Goal: Information Seeking & Learning: Learn about a topic

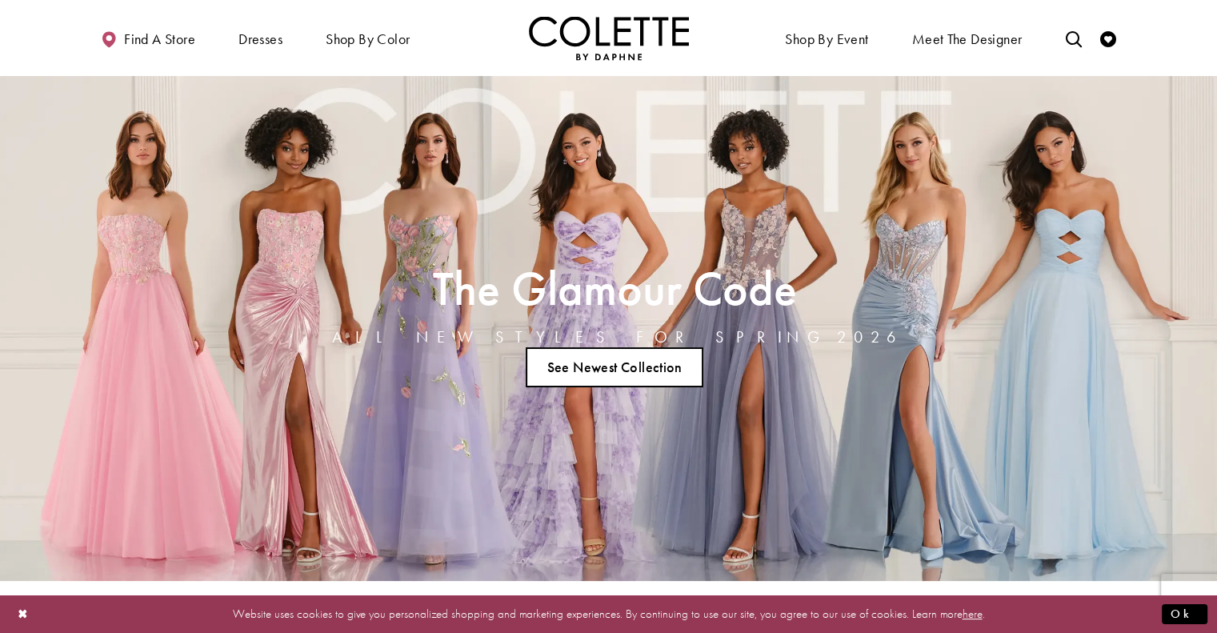
click at [644, 377] on link "See Newest Collection" at bounding box center [615, 367] width 178 height 40
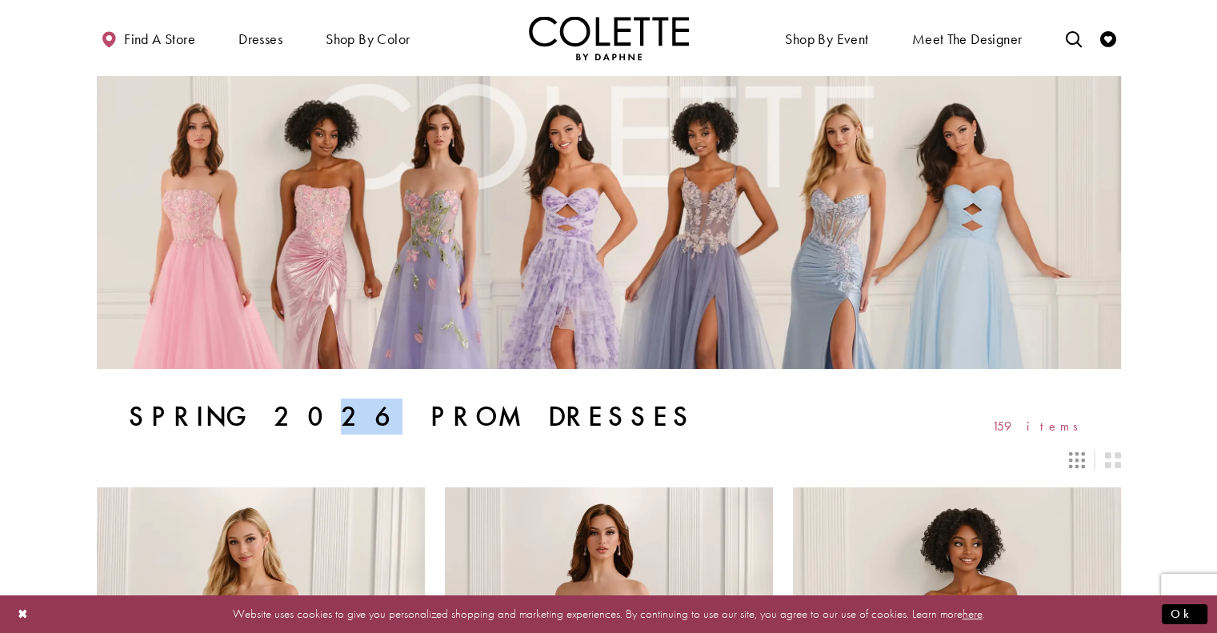
drag, startPoint x: 256, startPoint y: 421, endPoint x: 288, endPoint y: 420, distance: 32.0
click at [288, 420] on h1 "Spring 2026 Prom Dresses" at bounding box center [412, 417] width 567 height 32
click at [612, 429] on div "Spring 2026 Prom Dresses 159 items" at bounding box center [609, 417] width 1025 height 32
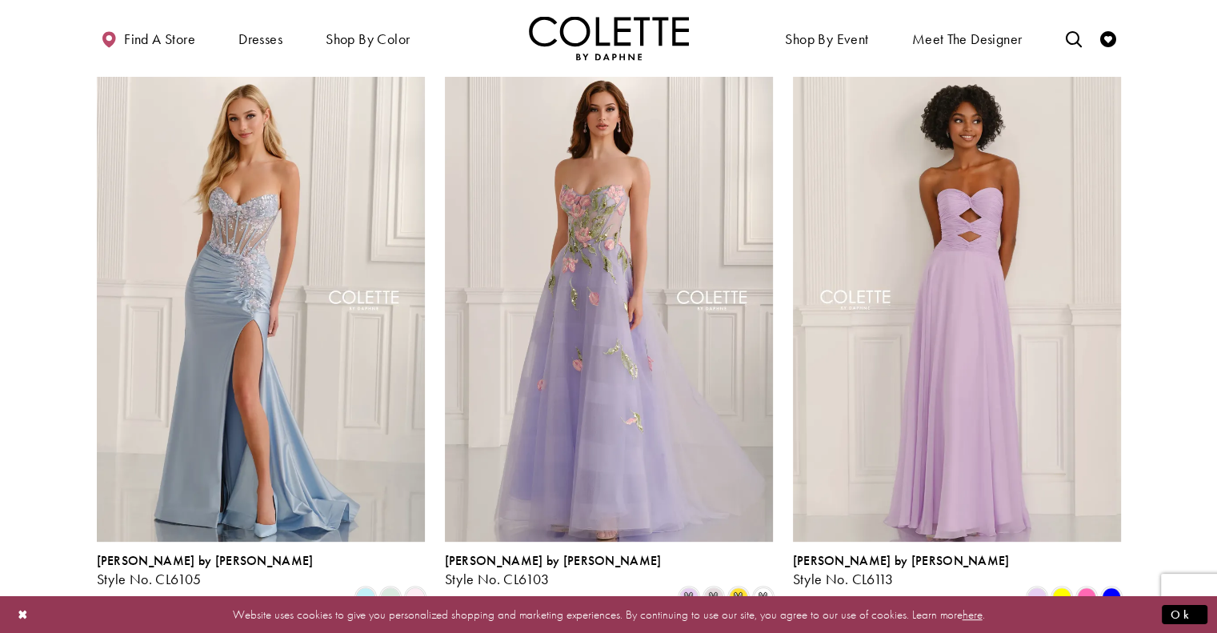
scroll to position [428, 0]
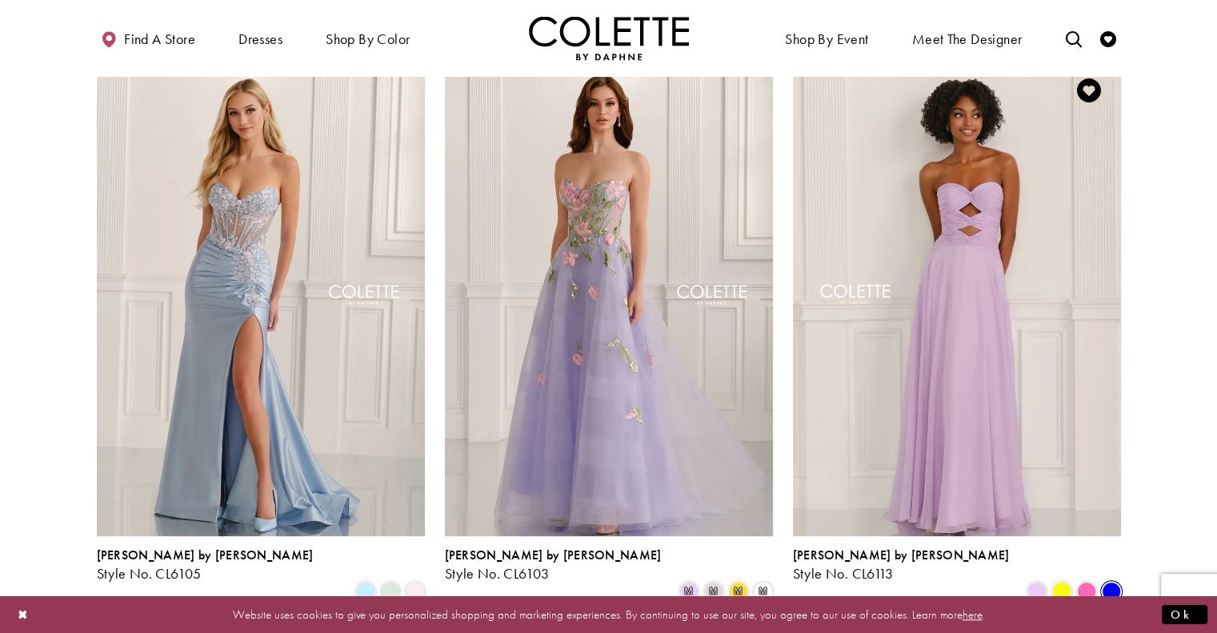
click at [1108, 582] on span "Product List" at bounding box center [1111, 591] width 19 height 19
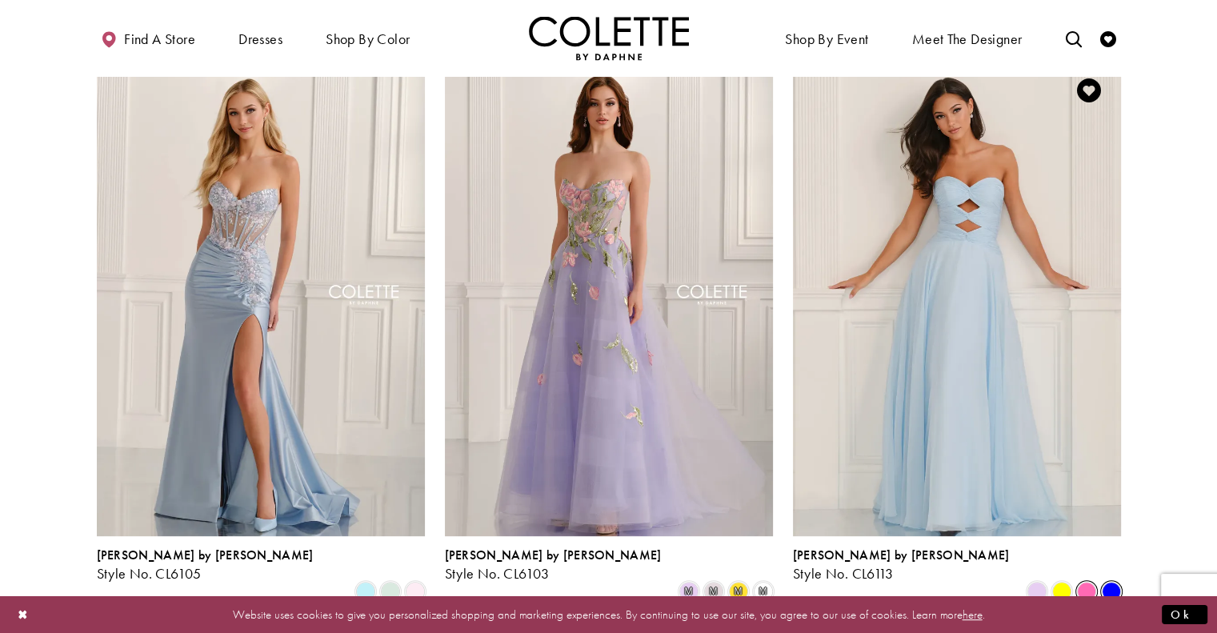
click at [1092, 582] on span "Product List" at bounding box center [1086, 591] width 19 height 19
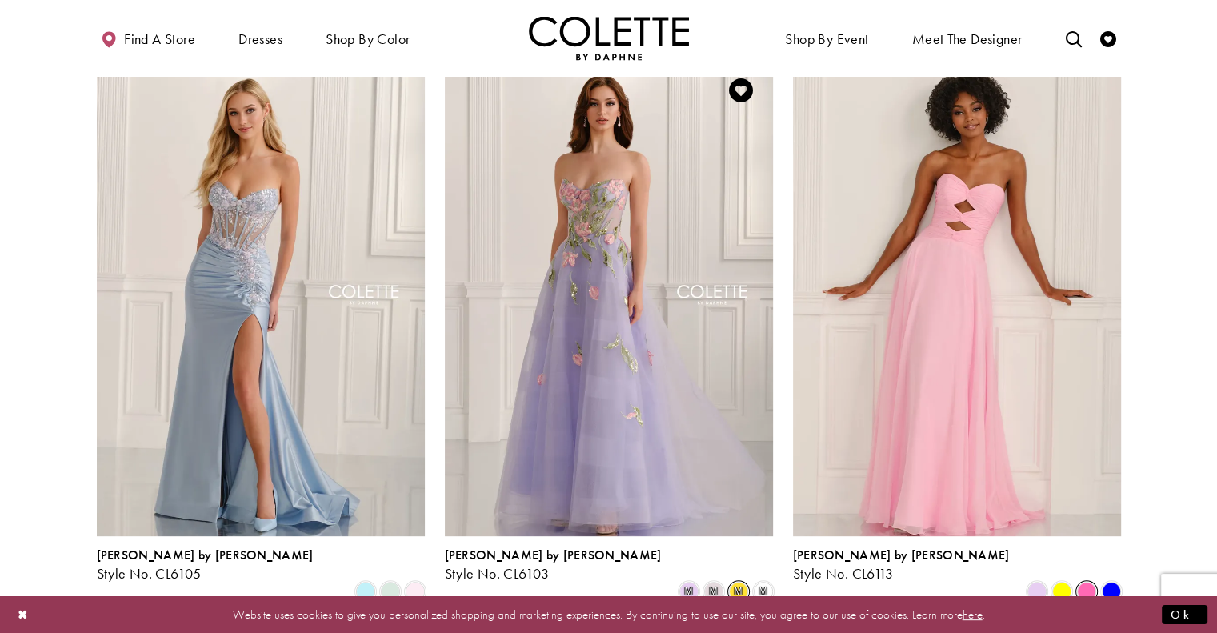
click at [732, 582] on span "m" at bounding box center [738, 591] width 19 height 19
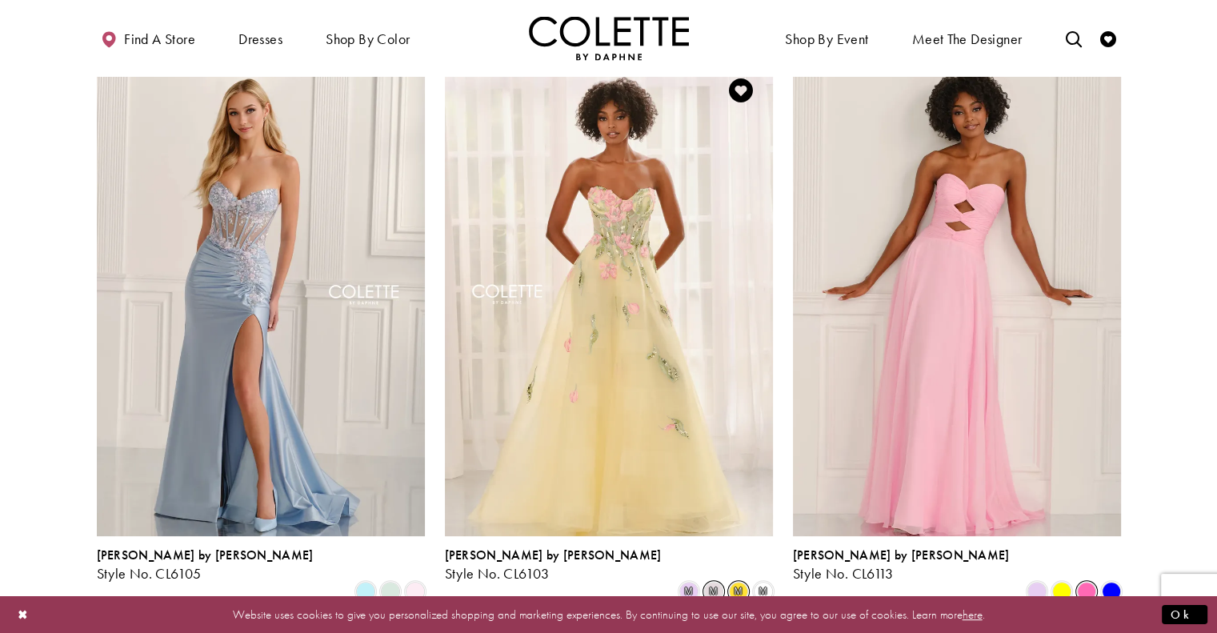
click at [714, 582] on span "m" at bounding box center [713, 591] width 19 height 19
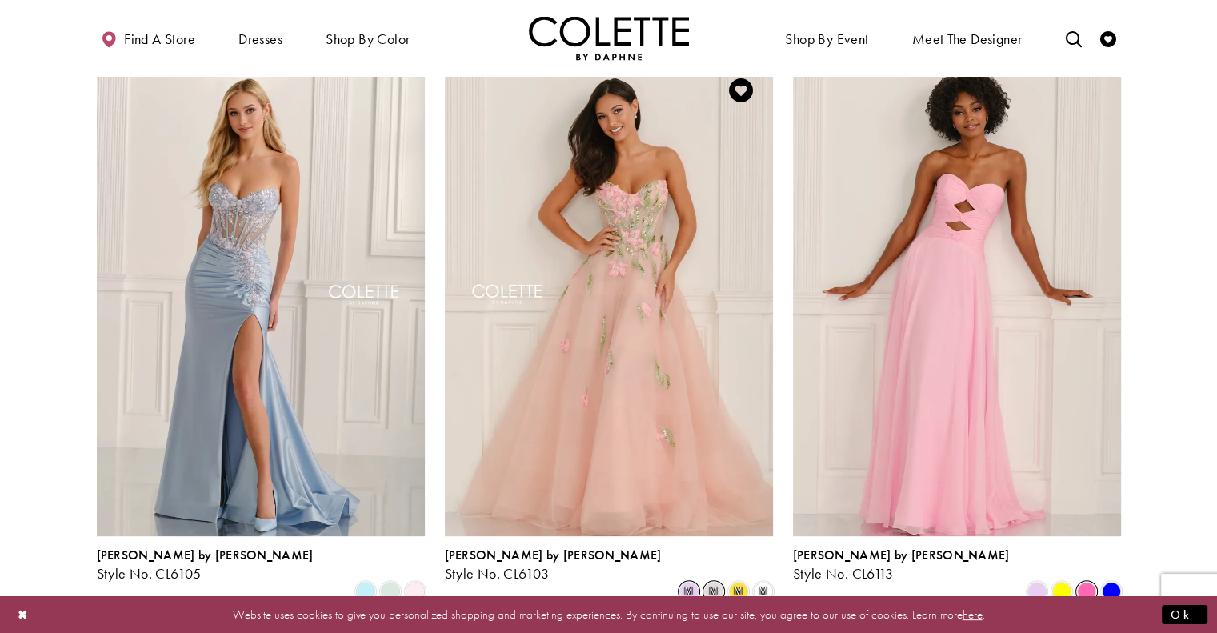
click at [693, 582] on span "m" at bounding box center [689, 591] width 19 height 19
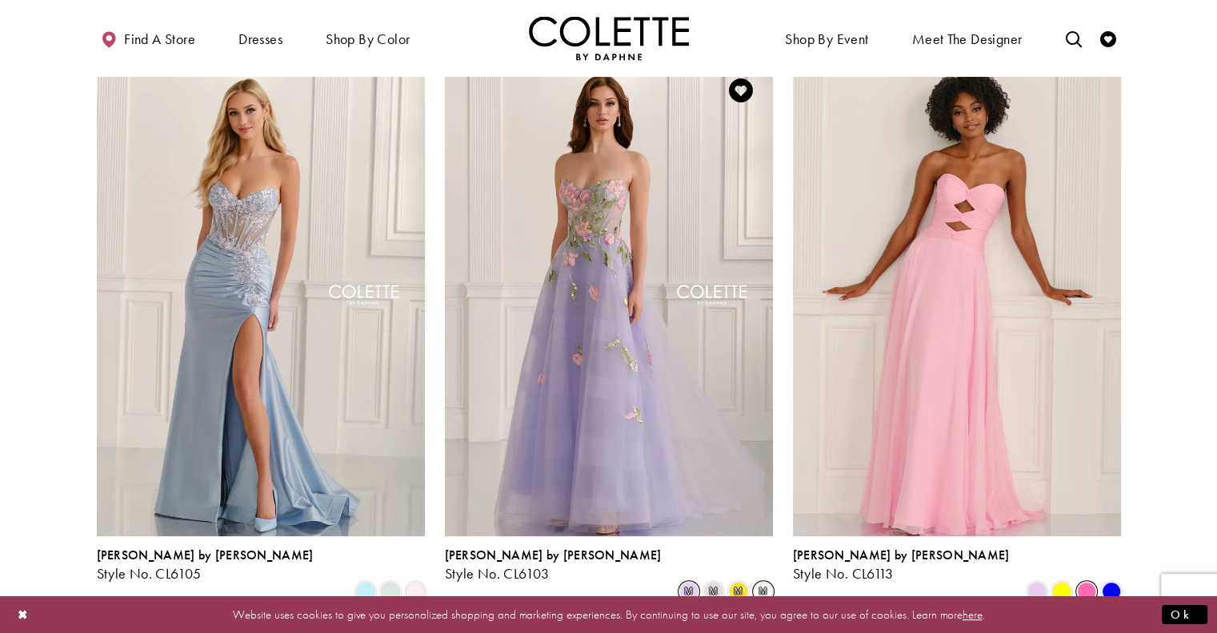
click at [763, 582] on span "m" at bounding box center [763, 591] width 19 height 19
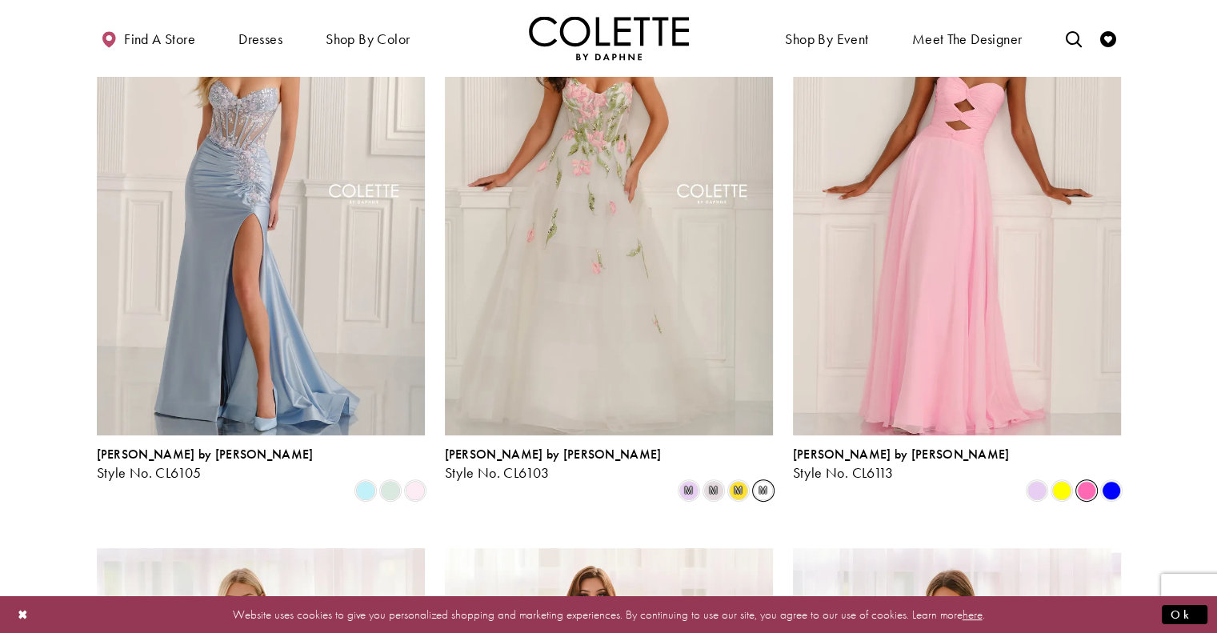
scroll to position [531, 0]
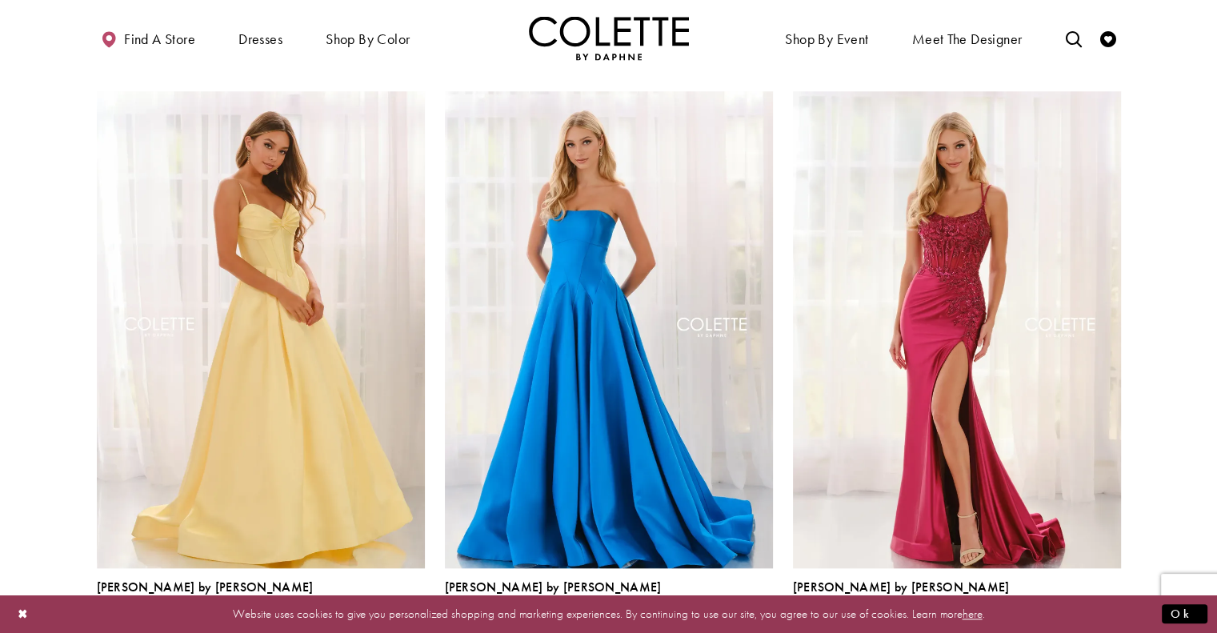
scroll to position [1575, 0]
drag, startPoint x: 1085, startPoint y: 552, endPoint x: 1133, endPoint y: 518, distance: 59.7
click at [1133, 518] on section at bounding box center [608, 462] width 1217 height 3172
click at [1088, 615] on span "Product List" at bounding box center [1086, 624] width 19 height 19
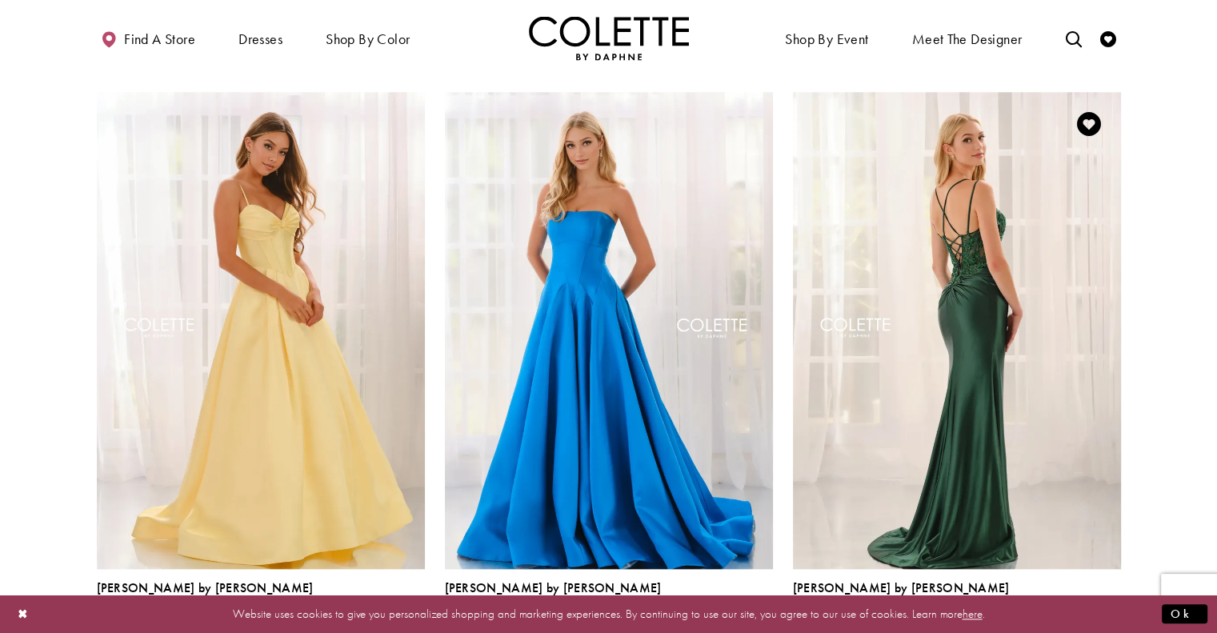
click at [1108, 615] on span "Product List" at bounding box center [1111, 624] width 19 height 19
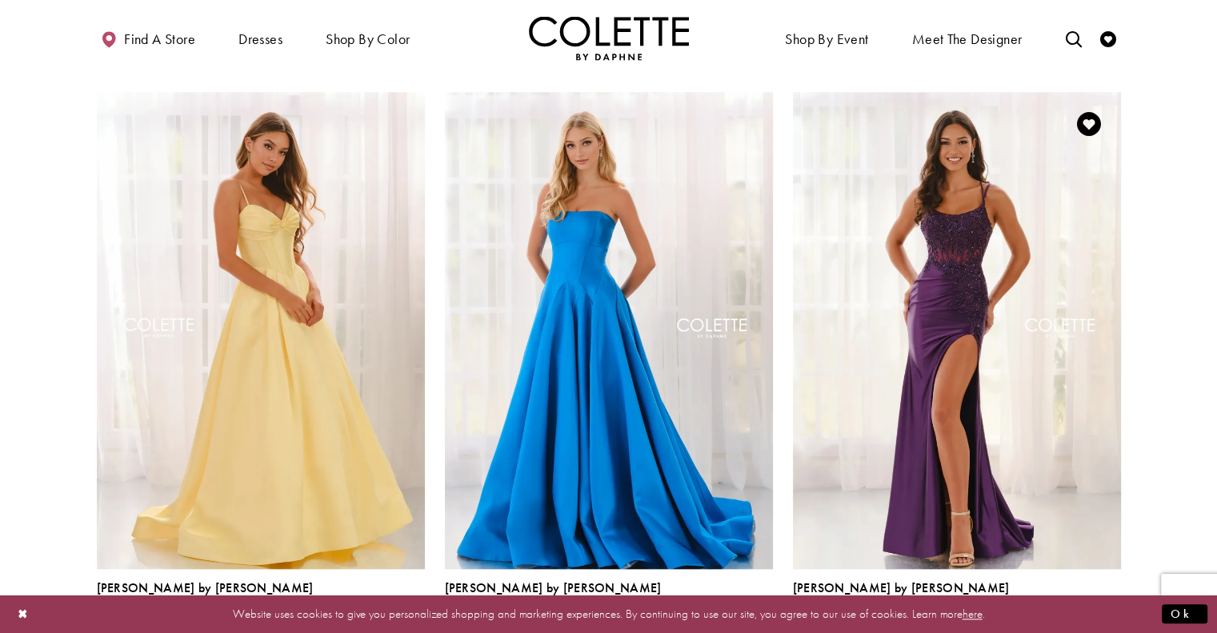
click at [1117, 615] on span "Product List" at bounding box center [1111, 624] width 19 height 19
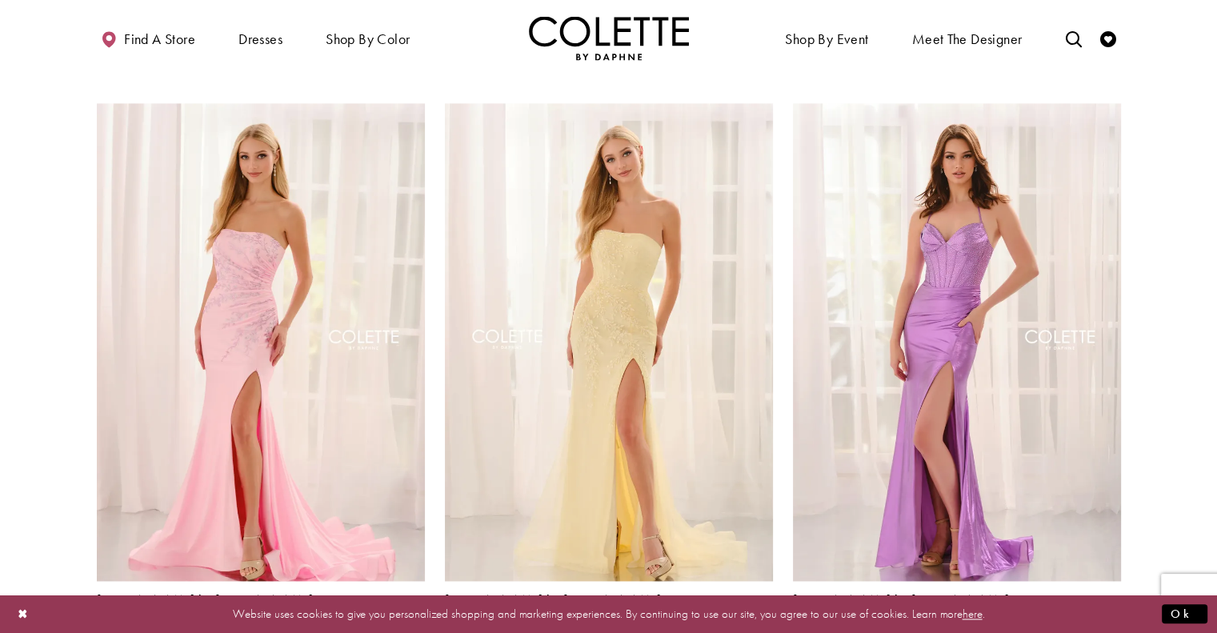
scroll to position [2157, 0]
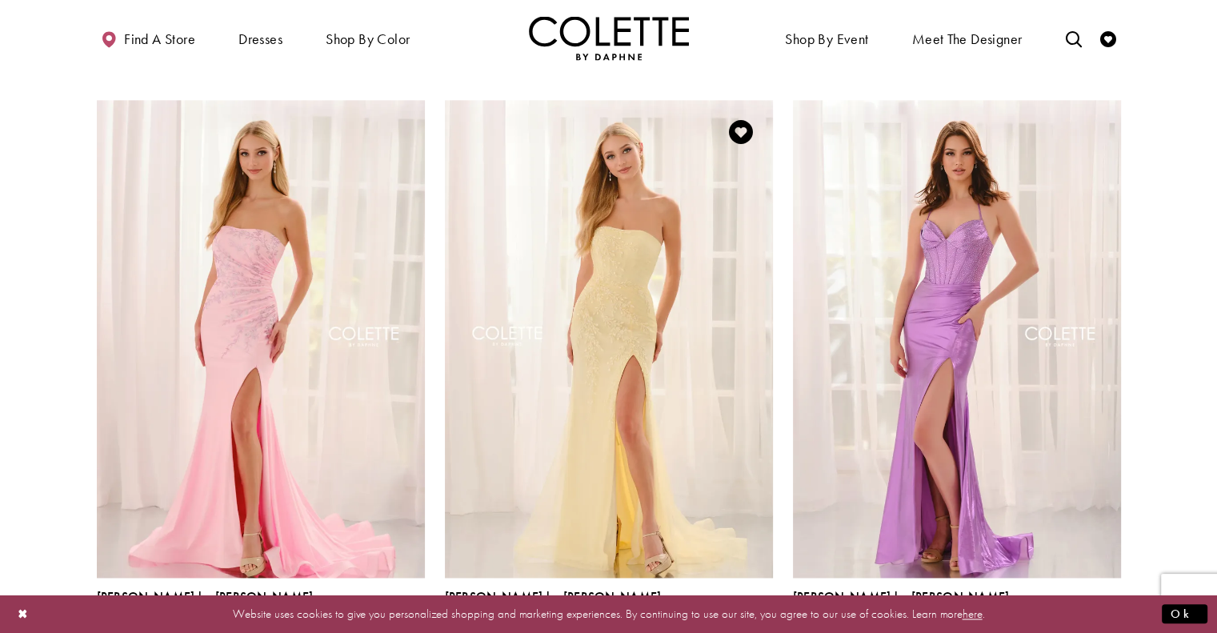
click at [759, 624] on span "Product List" at bounding box center [763, 633] width 19 height 19
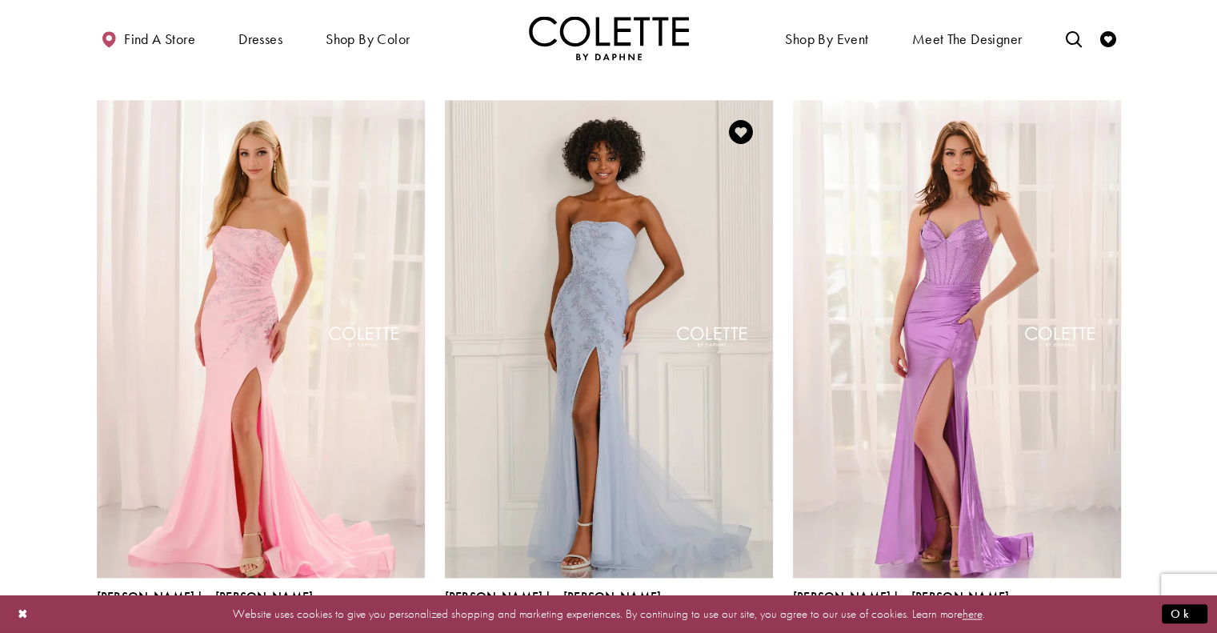
click at [737, 624] on span "Product List" at bounding box center [738, 633] width 19 height 19
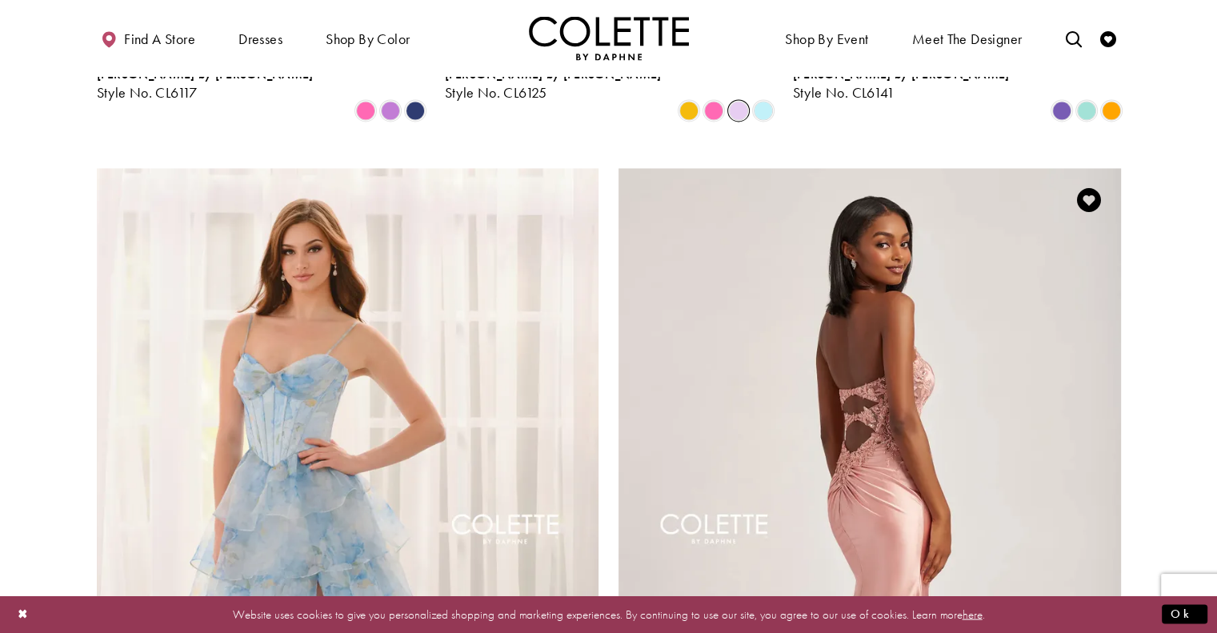
scroll to position [2679, 0]
click at [906, 326] on img "Visit Colette by Daphne Style No. CL6004 Page" at bounding box center [870, 534] width 503 height 731
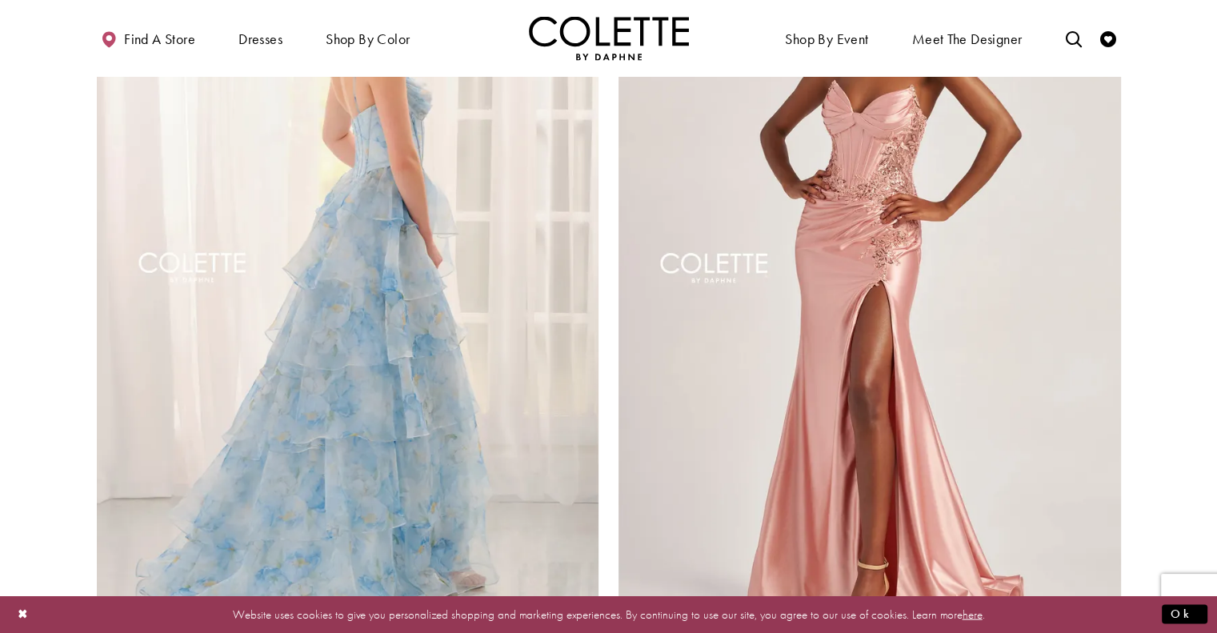
scroll to position [2944, 0]
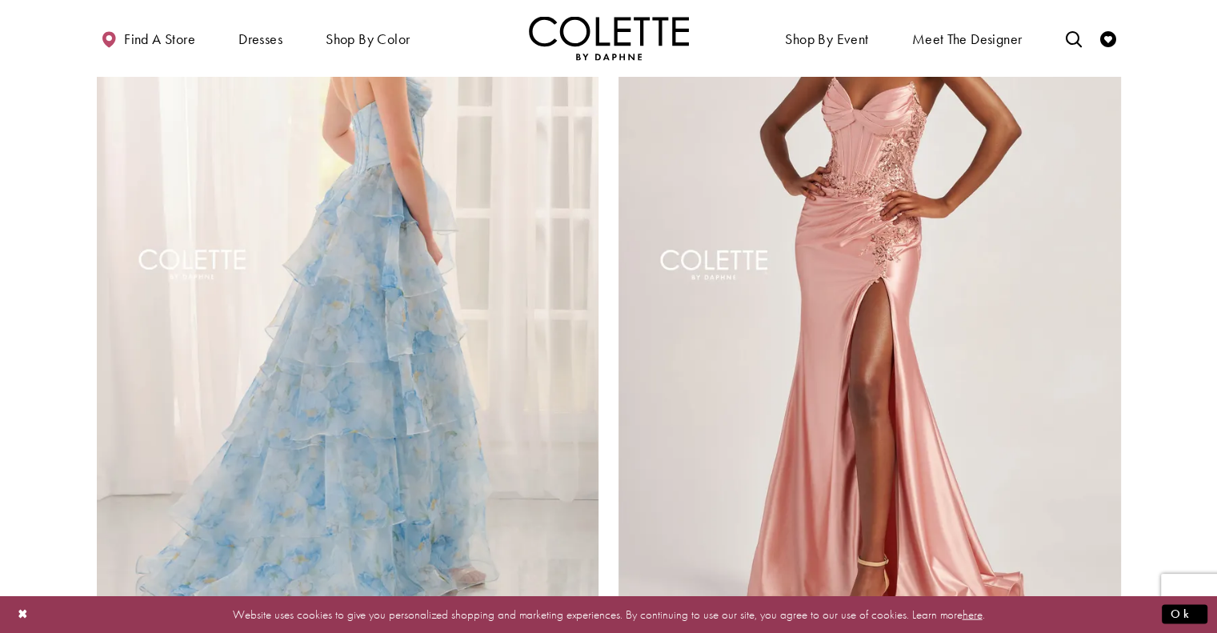
click at [343, 268] on img "Visit Colette by Daphne Style No. CL6123 Page" at bounding box center [348, 269] width 503 height 731
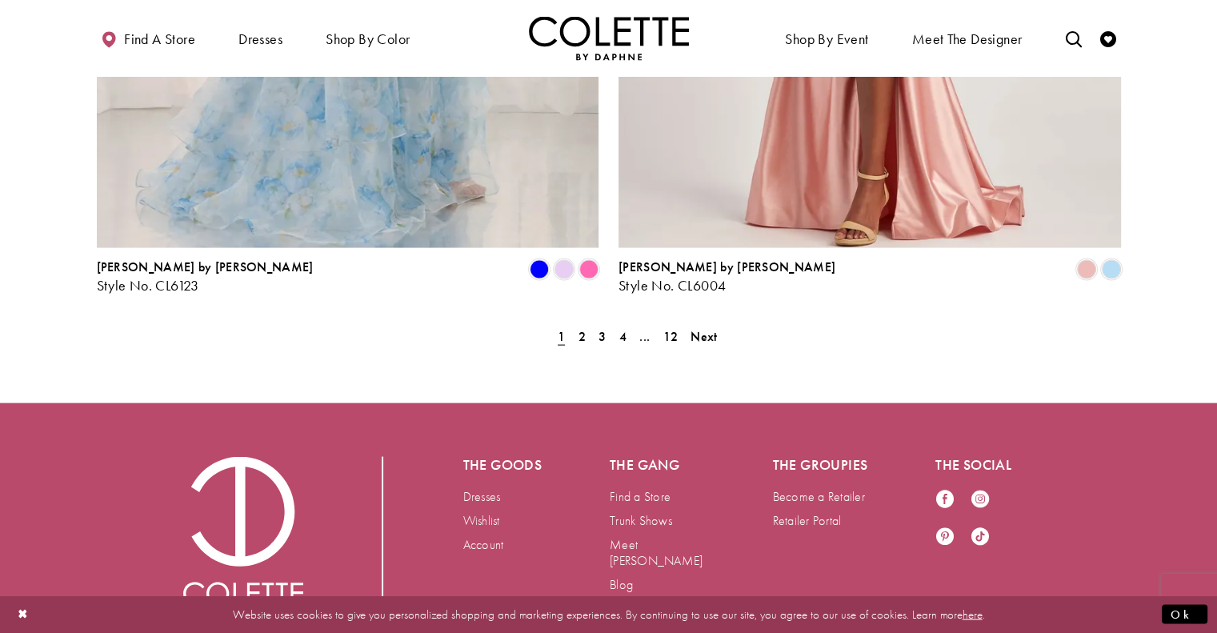
scroll to position [3355, 0]
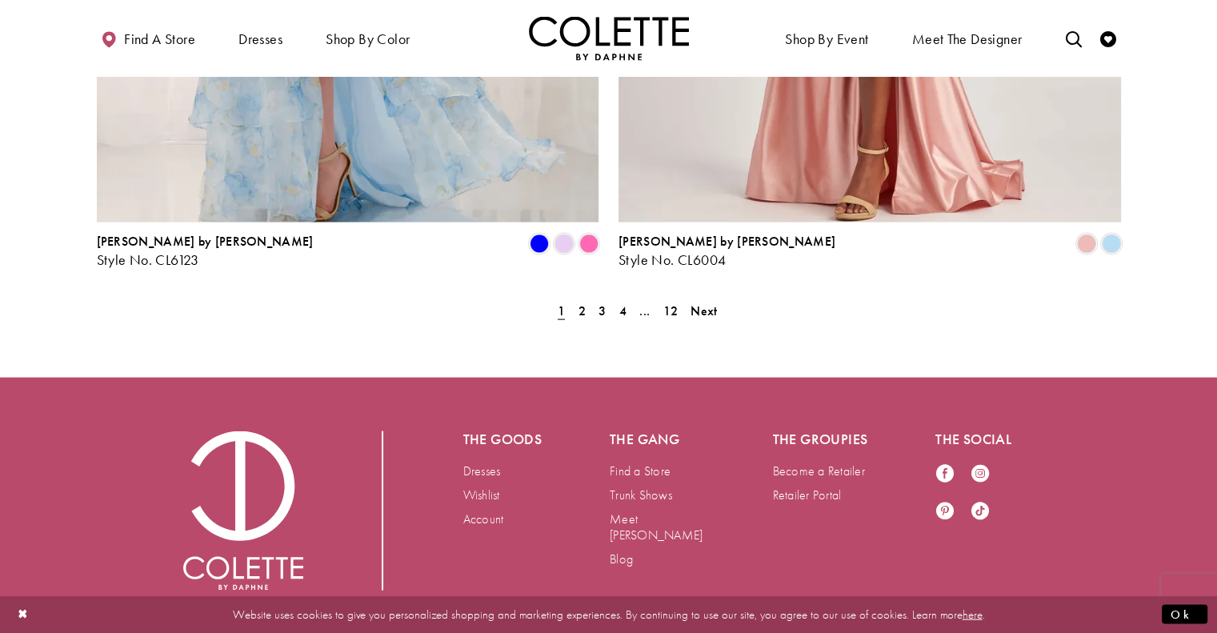
click at [22, 378] on div "The goods Dresses Wishlist Account The gang Find a Store Trunk Shows Meet Daphn…" at bounding box center [608, 511] width 1217 height 266
click at [704, 303] on span "Next" at bounding box center [704, 311] width 26 height 17
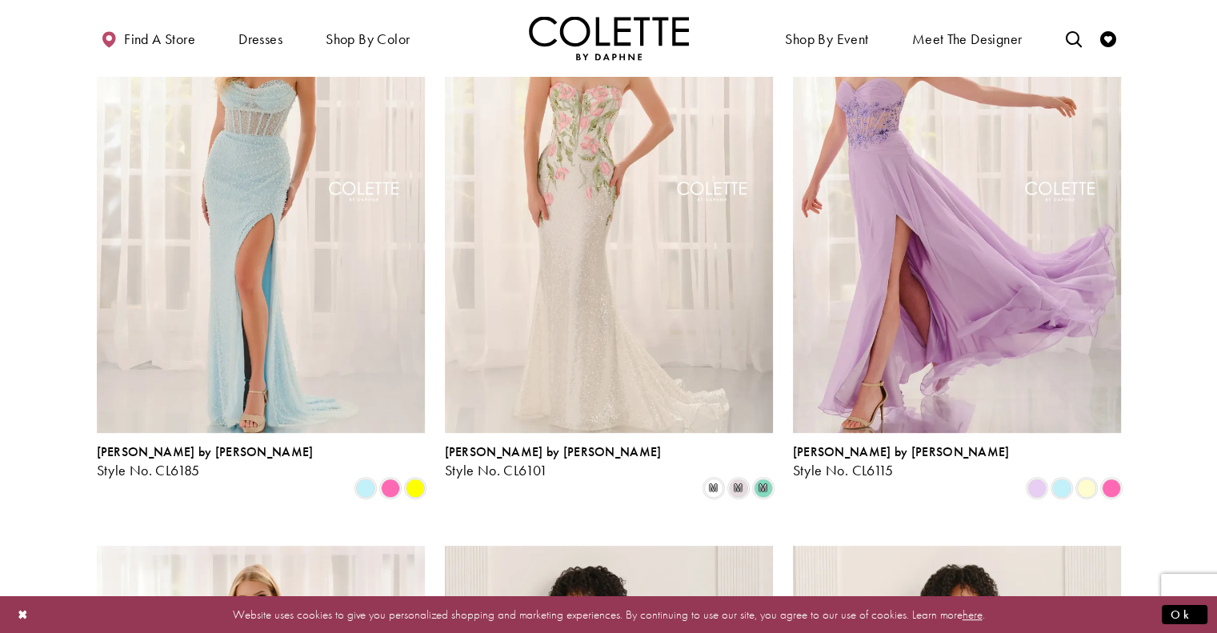
scroll to position [535, 0]
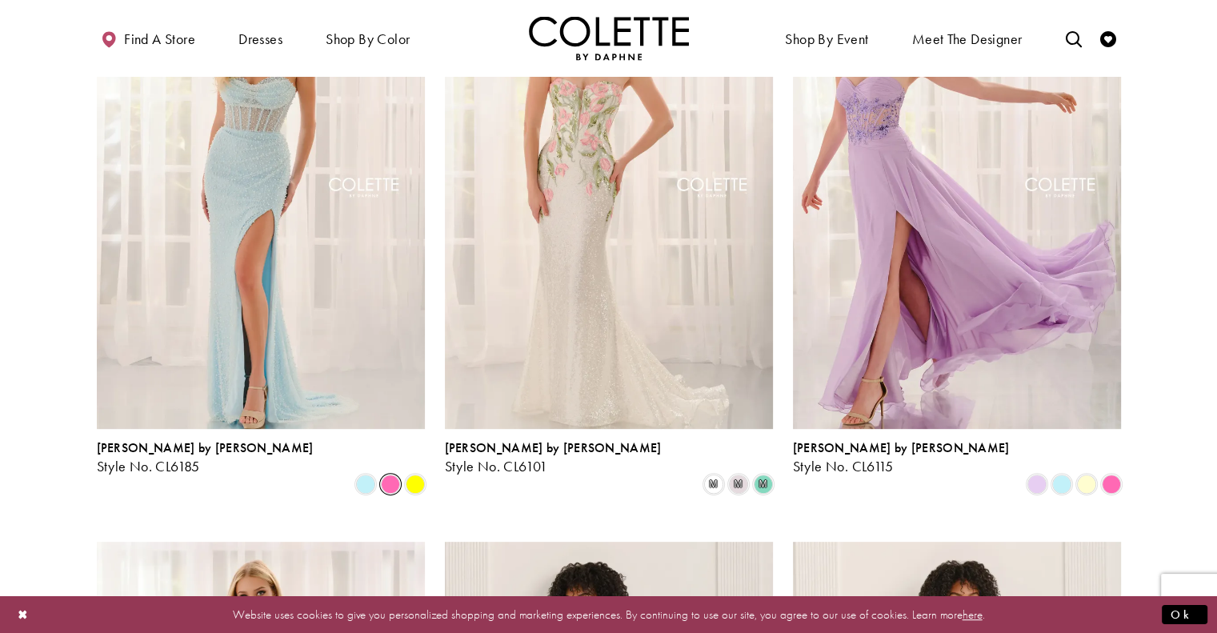
click at [384, 475] on span "Product List" at bounding box center [390, 484] width 19 height 19
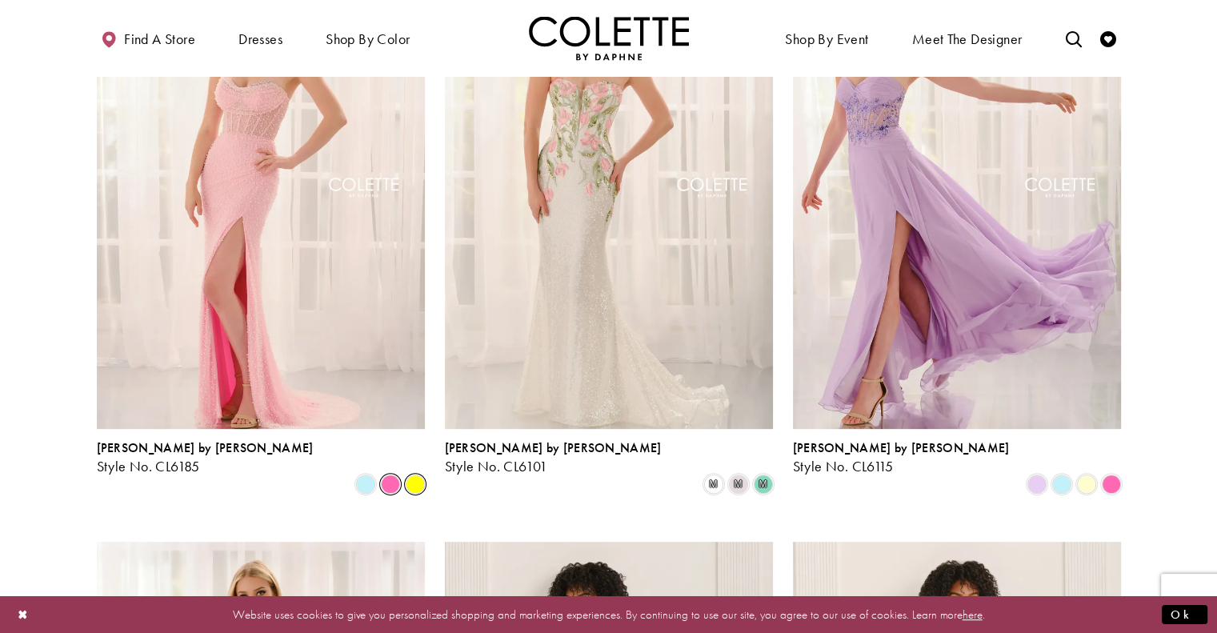
click at [410, 475] on span "Product List" at bounding box center [415, 484] width 19 height 19
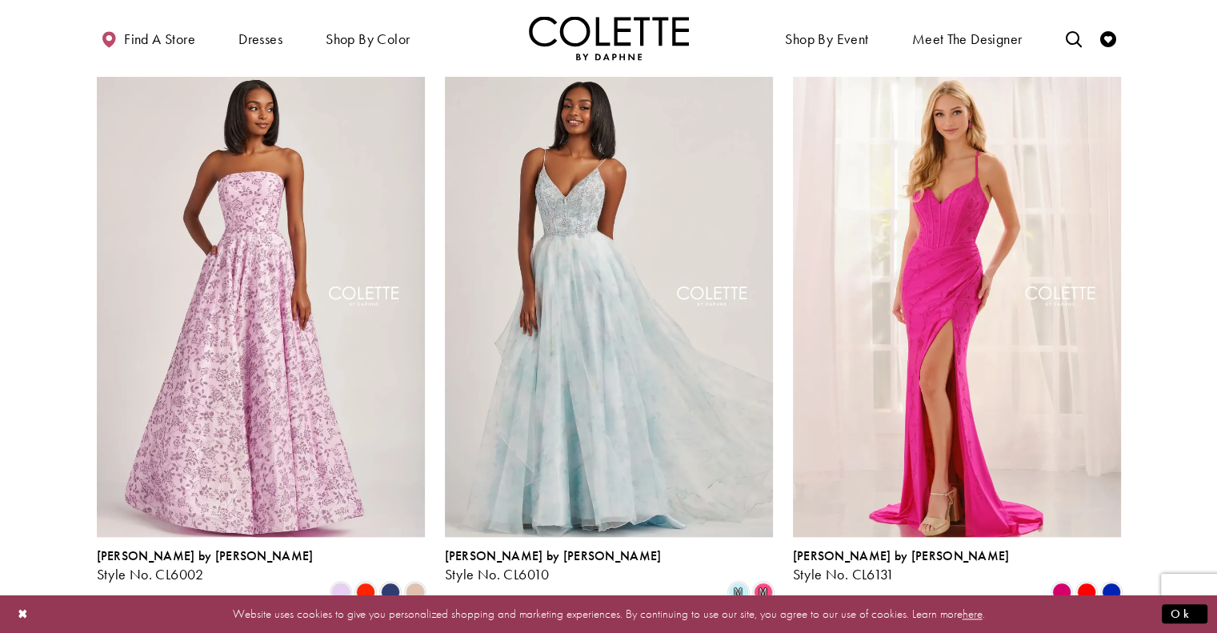
scroll to position [1608, 0]
click at [391, 582] on span "Product List" at bounding box center [390, 591] width 19 height 19
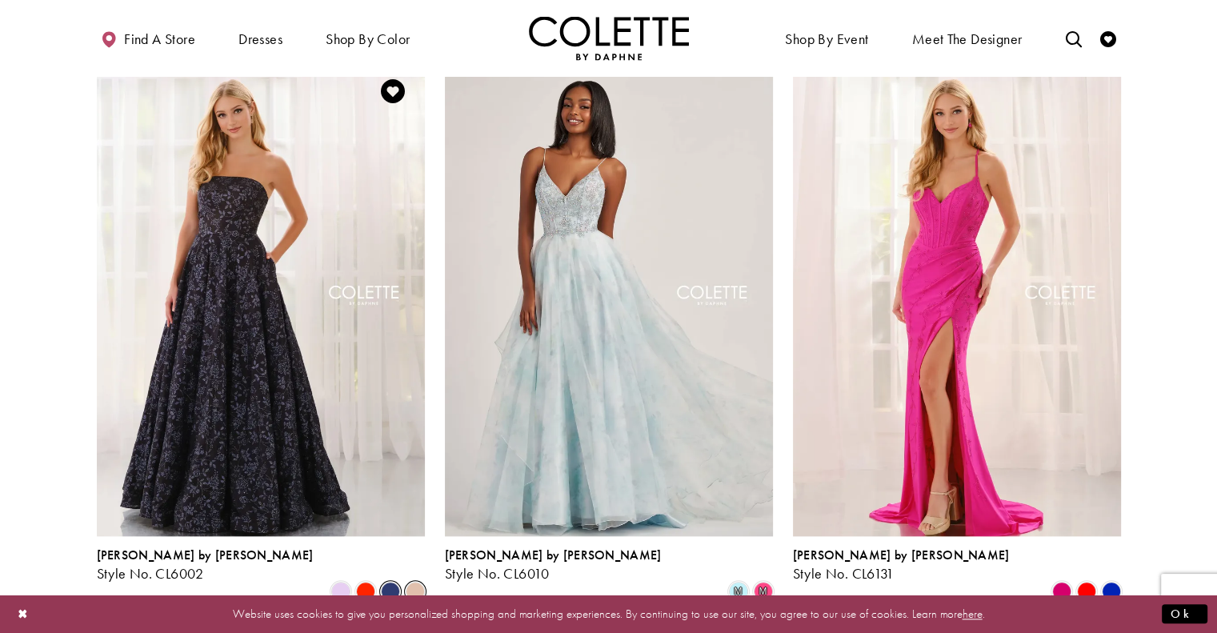
click at [412, 582] on span "Product List" at bounding box center [415, 591] width 19 height 19
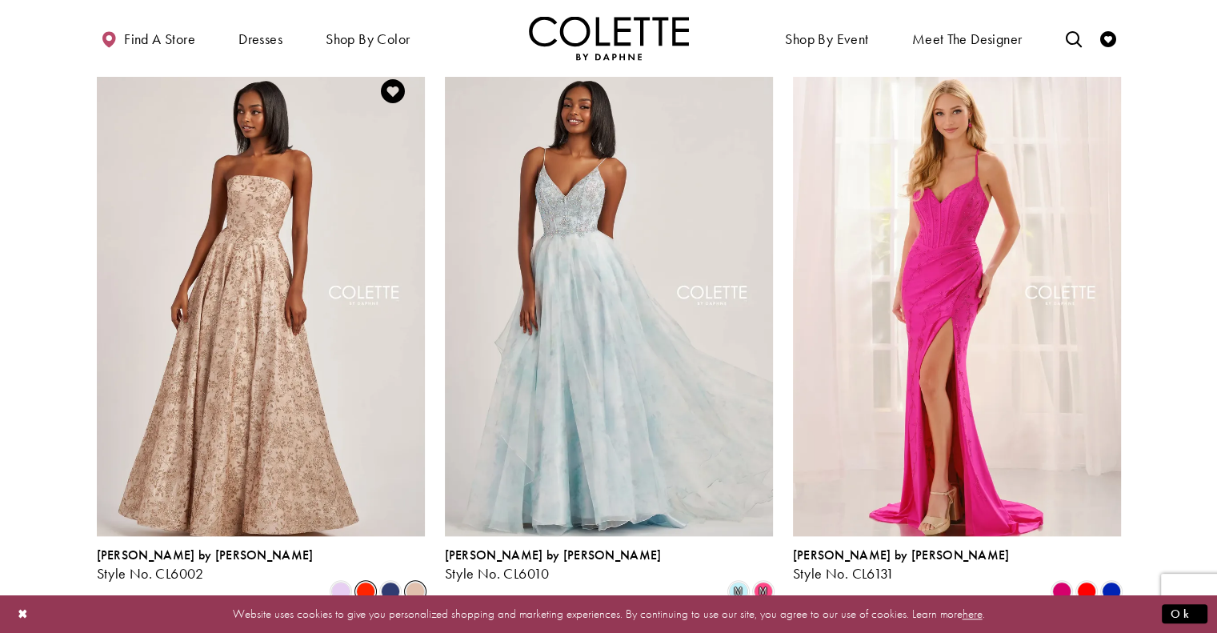
click at [363, 582] on span "Product List" at bounding box center [365, 591] width 19 height 19
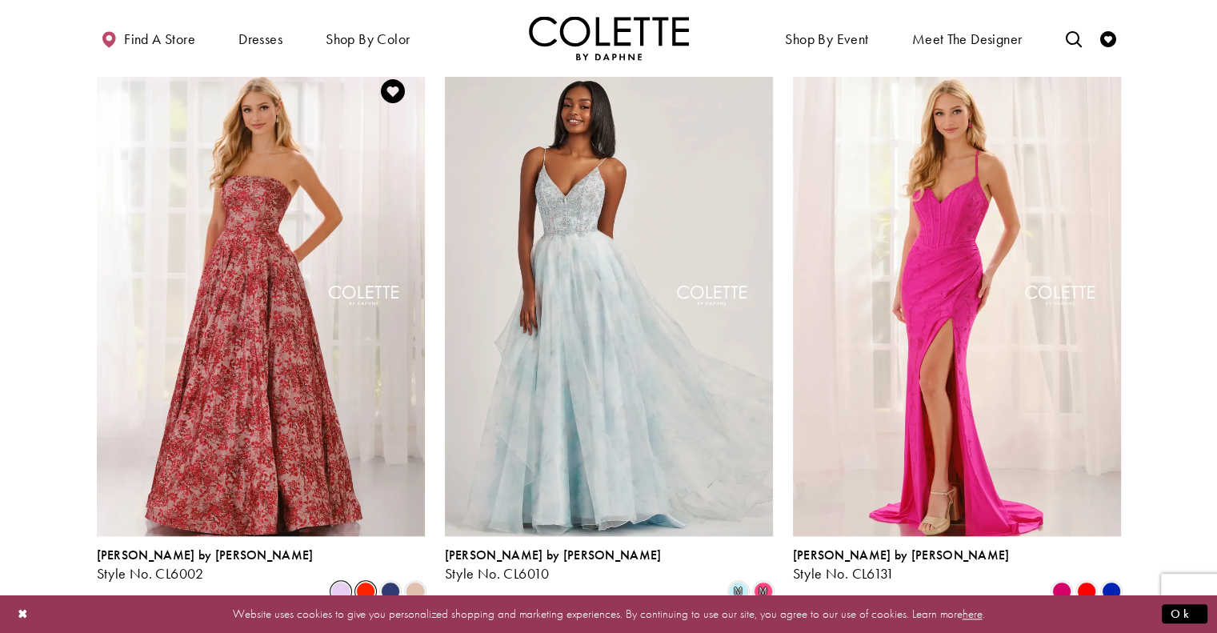
click at [339, 582] on span "Product List" at bounding box center [340, 591] width 19 height 19
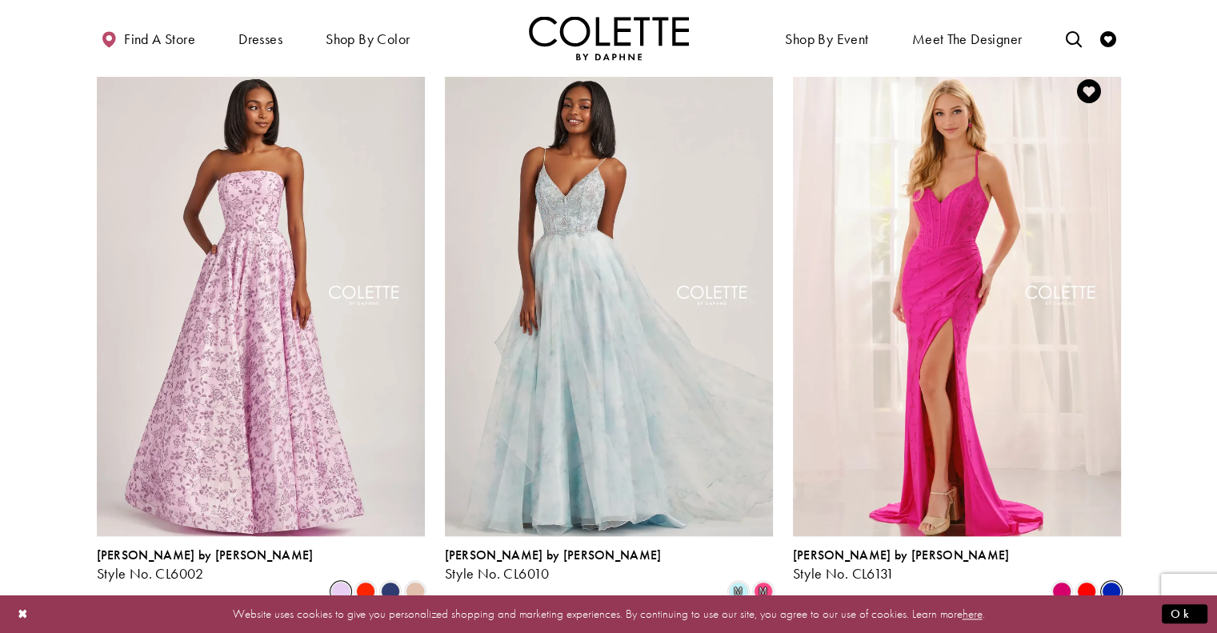
click at [1108, 582] on span "Product List" at bounding box center [1111, 591] width 19 height 19
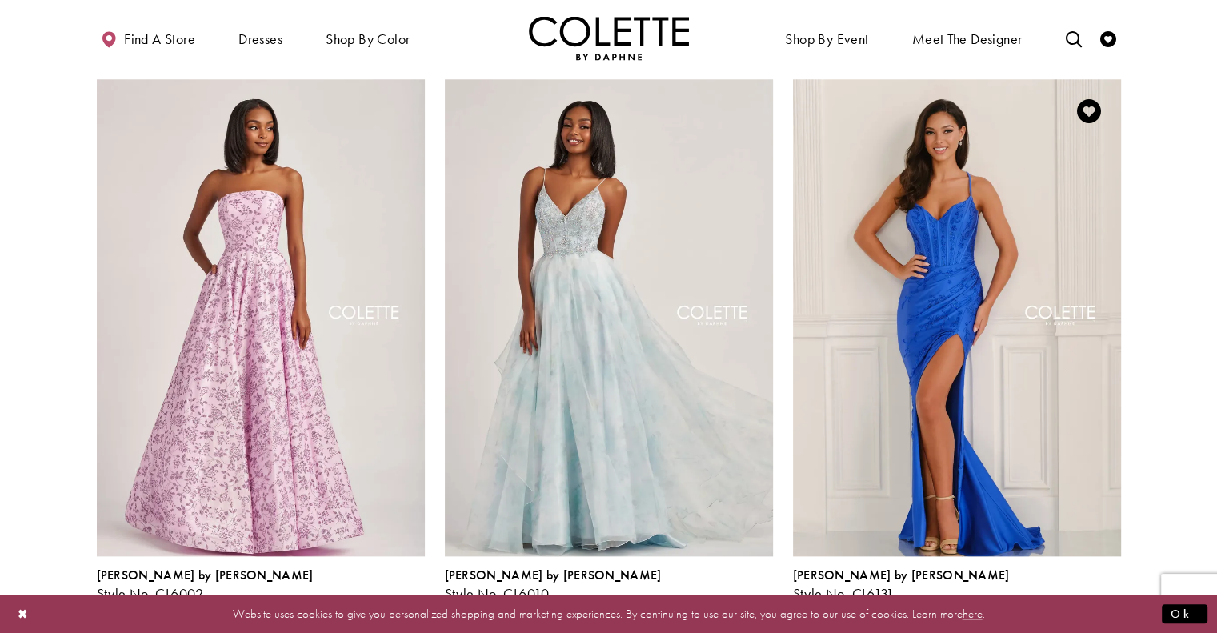
scroll to position [1596, 0]
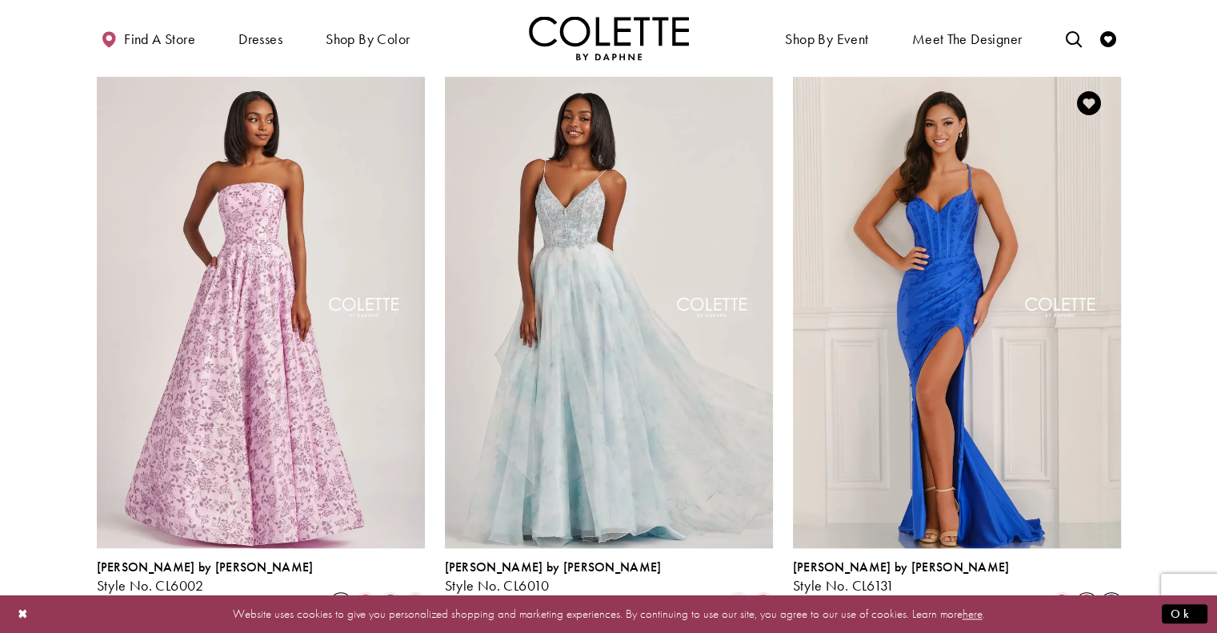
click at [1087, 594] on span "Product List" at bounding box center [1086, 603] width 19 height 19
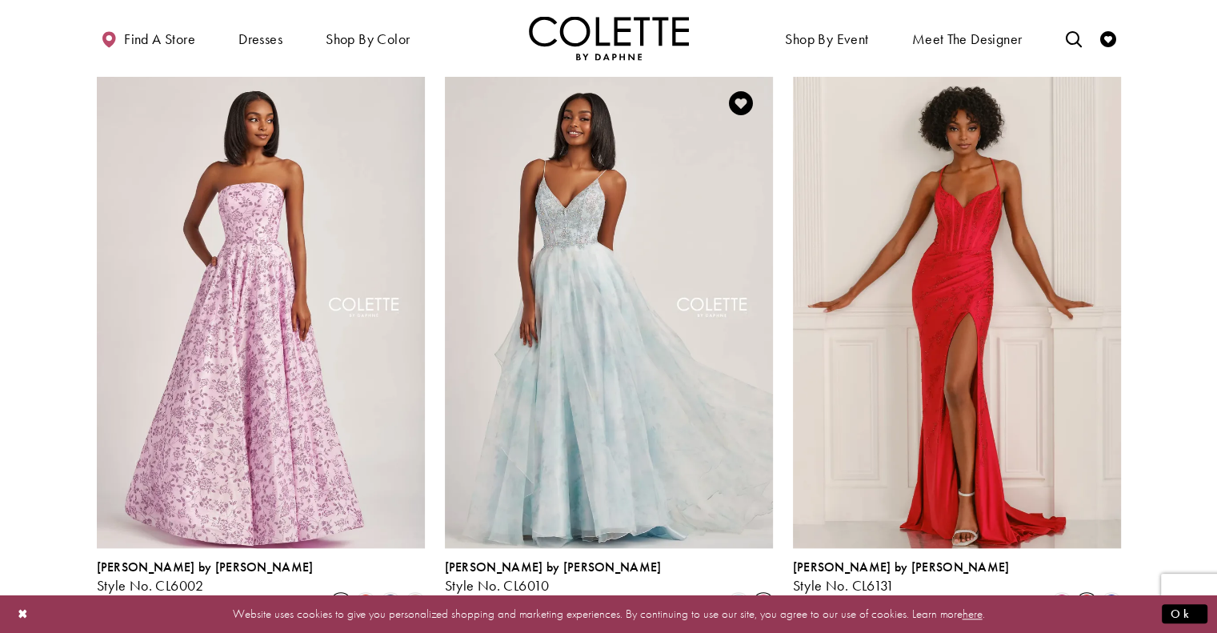
click at [762, 594] on span "m" at bounding box center [763, 603] width 19 height 19
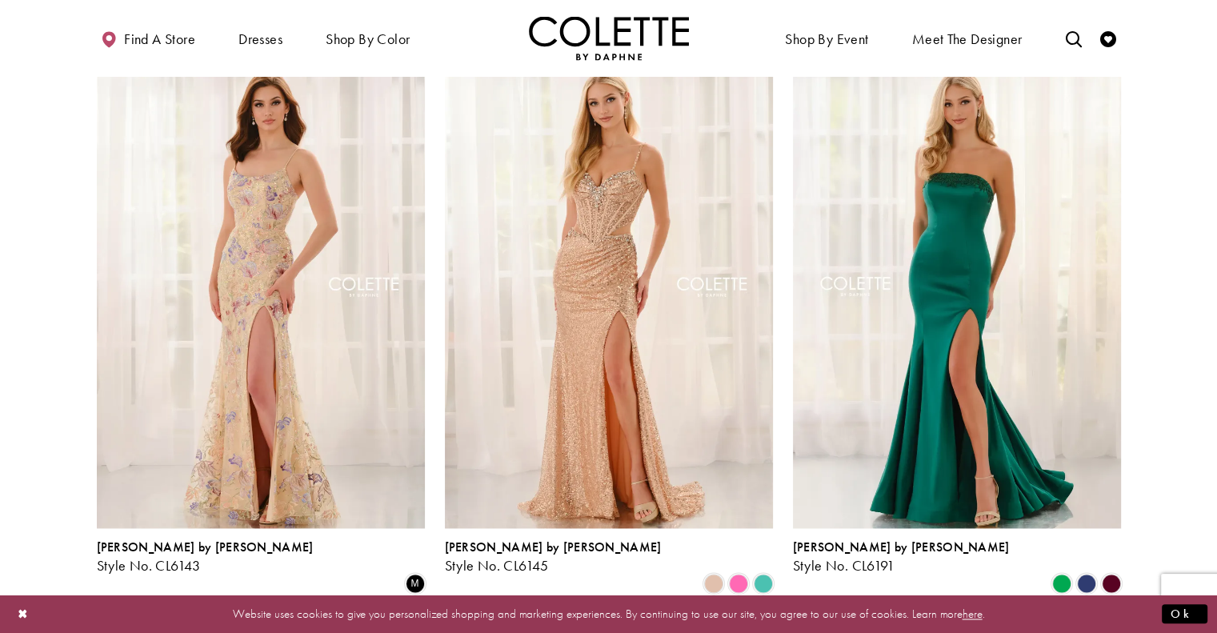
scroll to position [2270, 0]
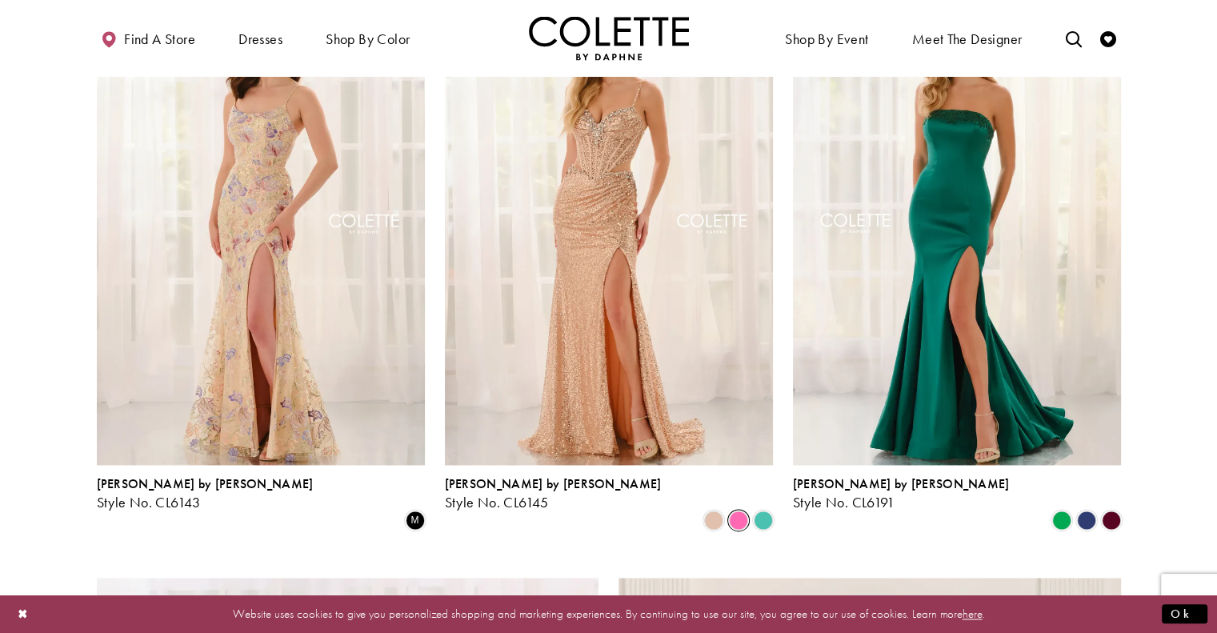
click at [738, 511] on span "Product List" at bounding box center [738, 520] width 19 height 19
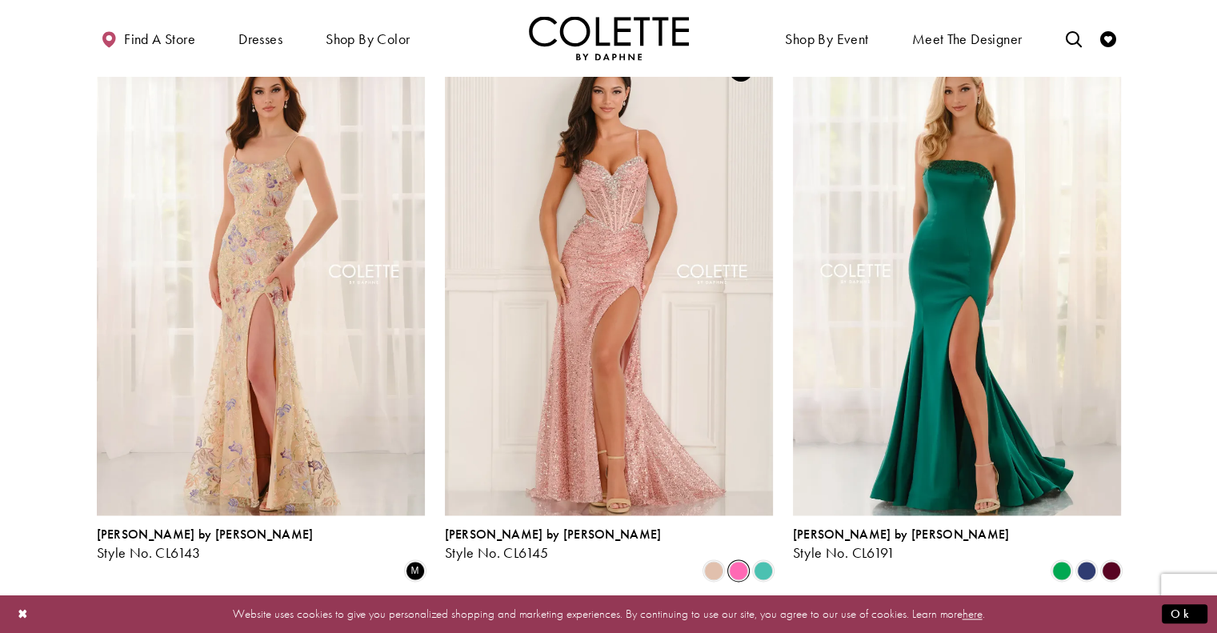
scroll to position [2238, 0]
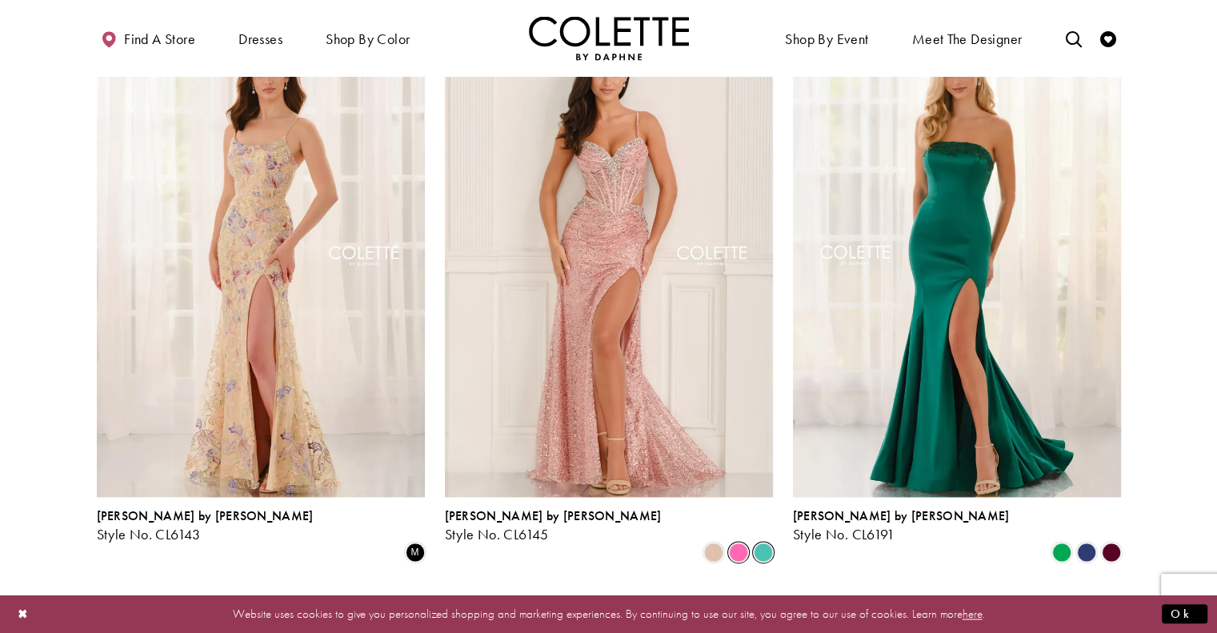
click at [772, 543] on icon "Product List" at bounding box center [763, 552] width 19 height 19
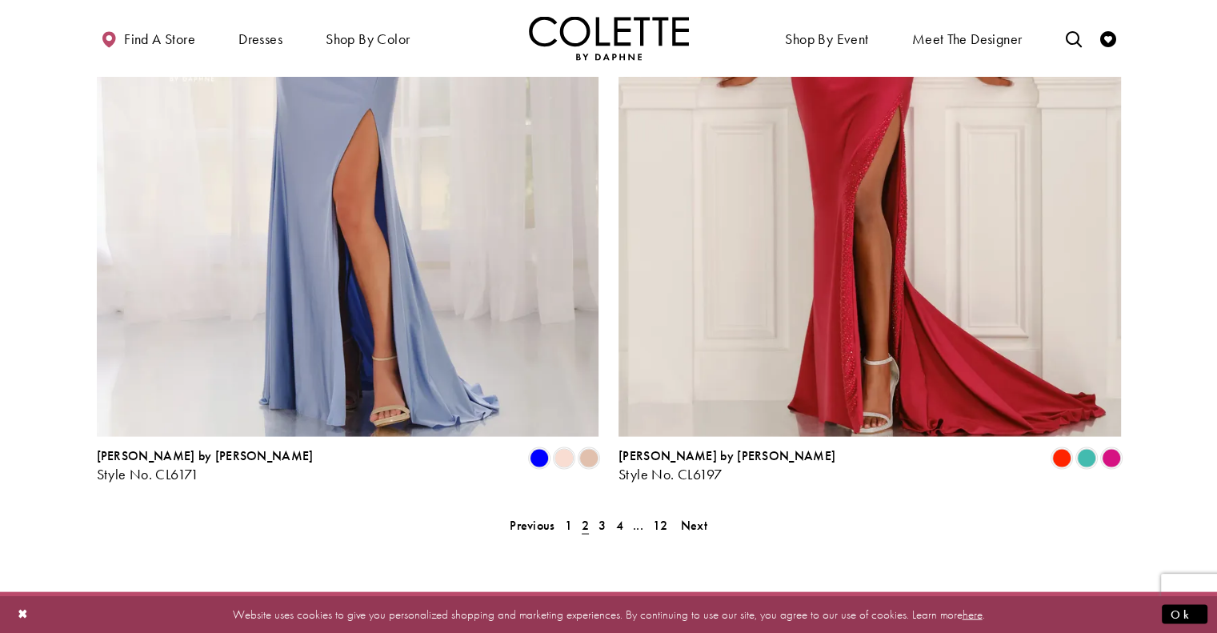
scroll to position [3135, 0]
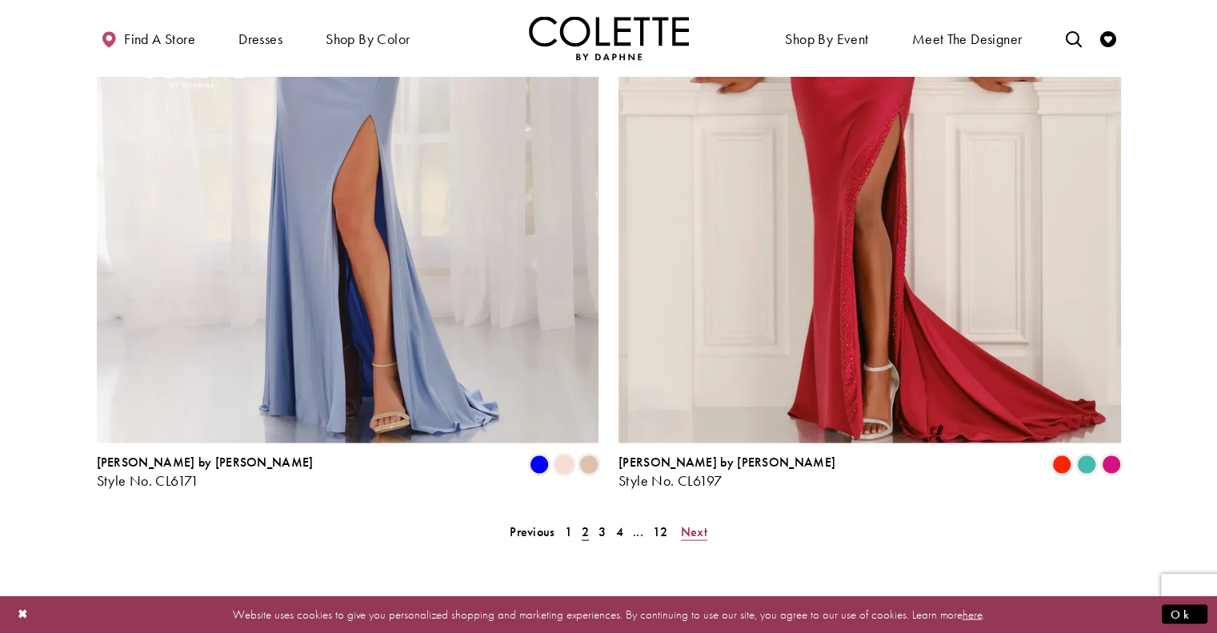
click at [688, 523] on span "Next" at bounding box center [694, 531] width 26 height 17
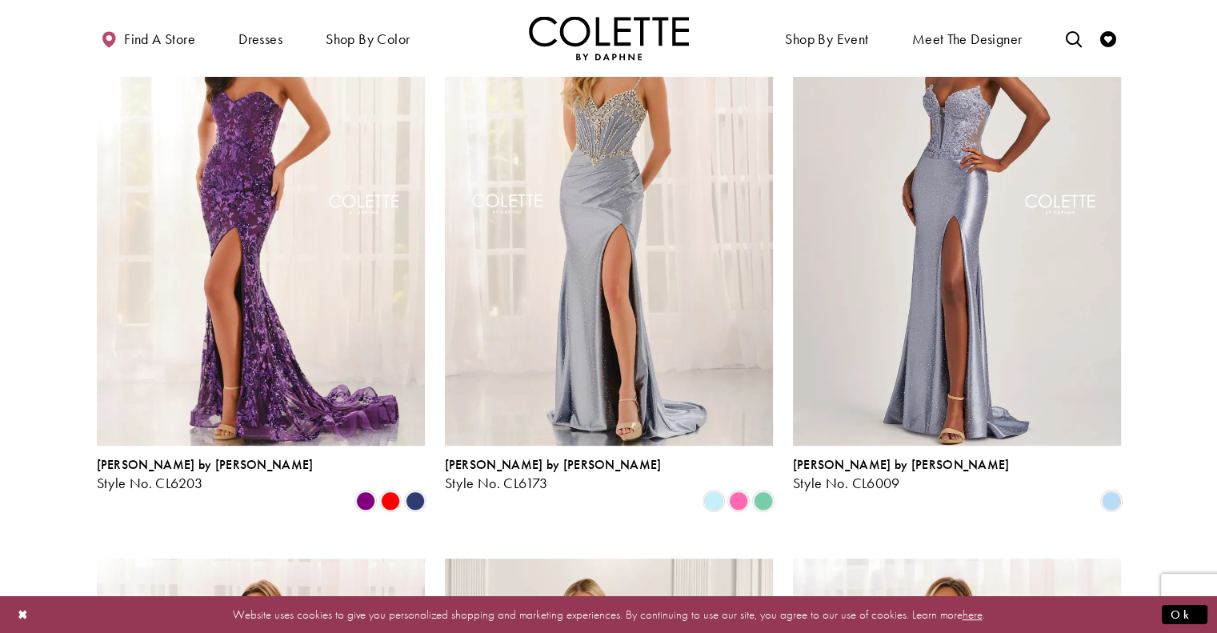
scroll to position [519, 0]
click at [370, 491] on span "Product List" at bounding box center [365, 500] width 19 height 19
click at [391, 491] on span "Product List" at bounding box center [390, 500] width 19 height 19
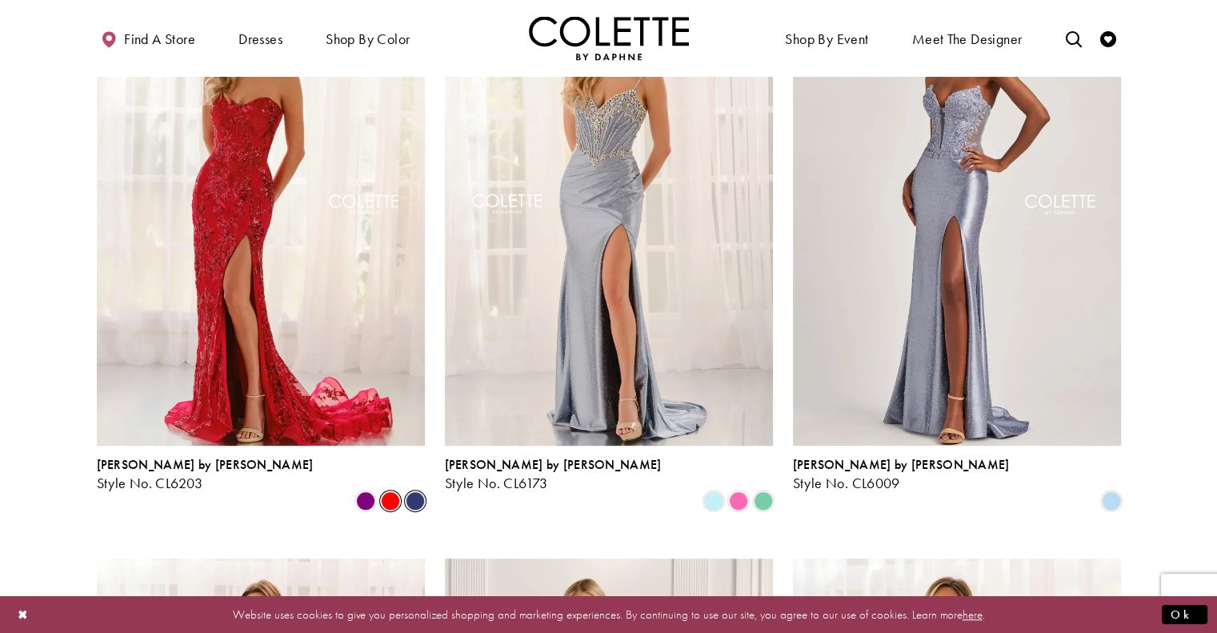
click at [413, 491] on span "Product List" at bounding box center [415, 500] width 19 height 19
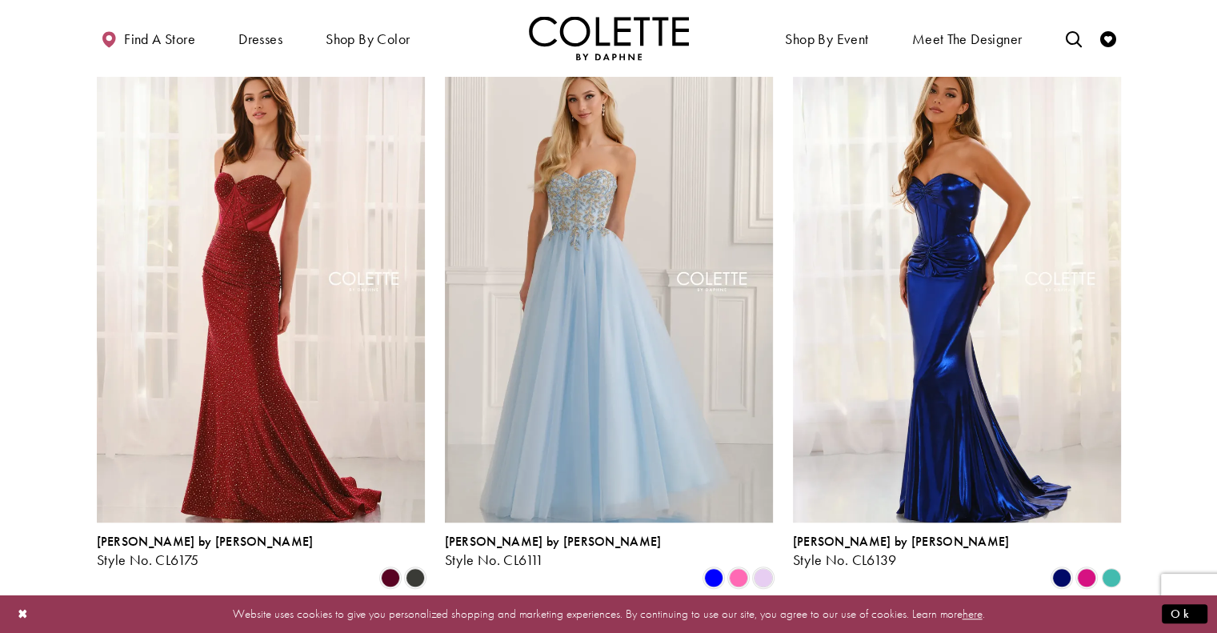
scroll to position [1068, 0]
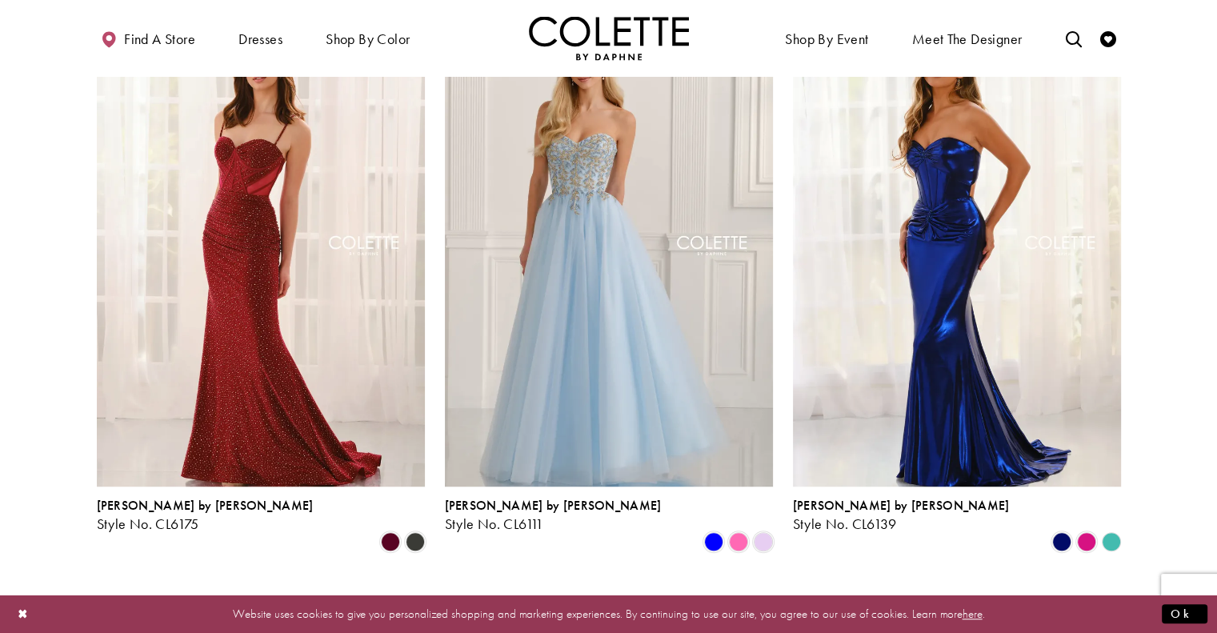
click at [1111, 529] on polygon "Product List" at bounding box center [1111, 541] width 25 height 25
click at [1096, 532] on span "Product List" at bounding box center [1086, 541] width 19 height 19
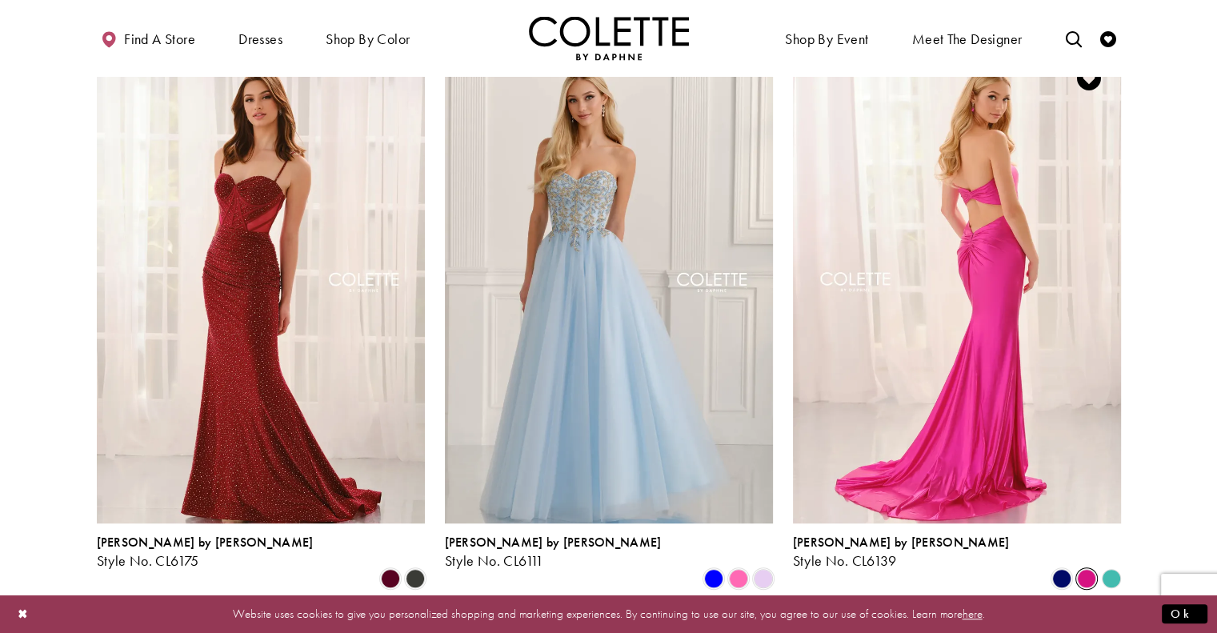
scroll to position [983, 0]
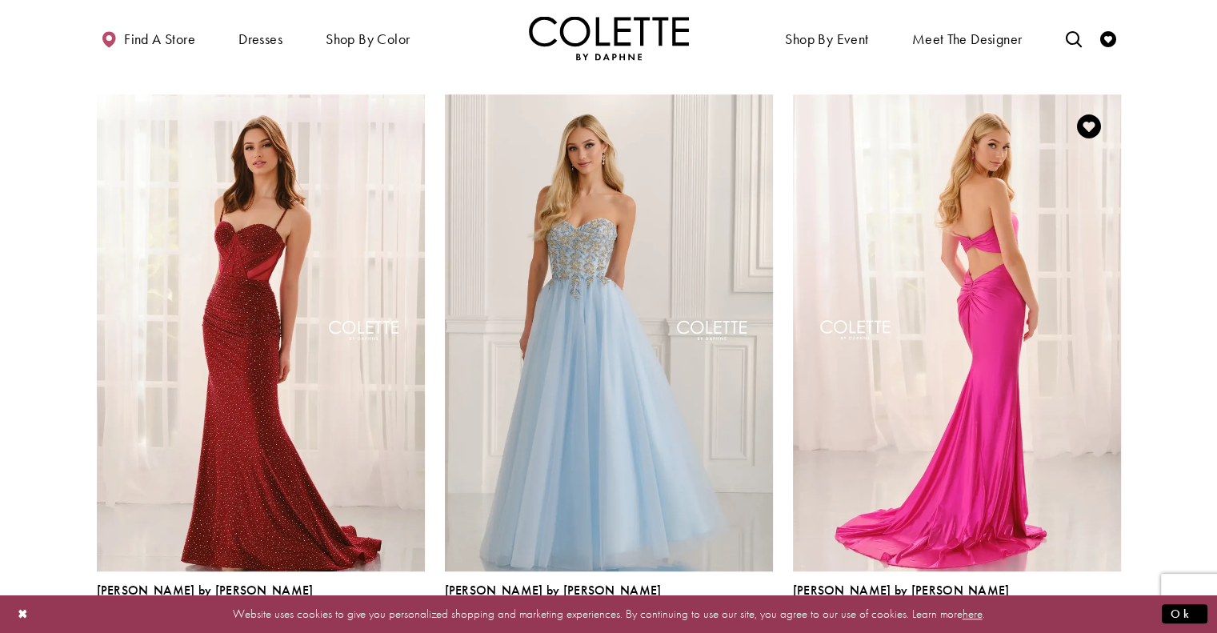
click at [1097, 615] on div "Product List" at bounding box center [1086, 627] width 25 height 25
click at [1096, 617] on span "Product List" at bounding box center [1086, 626] width 19 height 19
click at [1097, 615] on div "Product List" at bounding box center [1086, 627] width 25 height 25
click at [1097, 617] on span "Product List" at bounding box center [1086, 626] width 19 height 19
click at [1097, 615] on div "Product List" at bounding box center [1086, 627] width 25 height 25
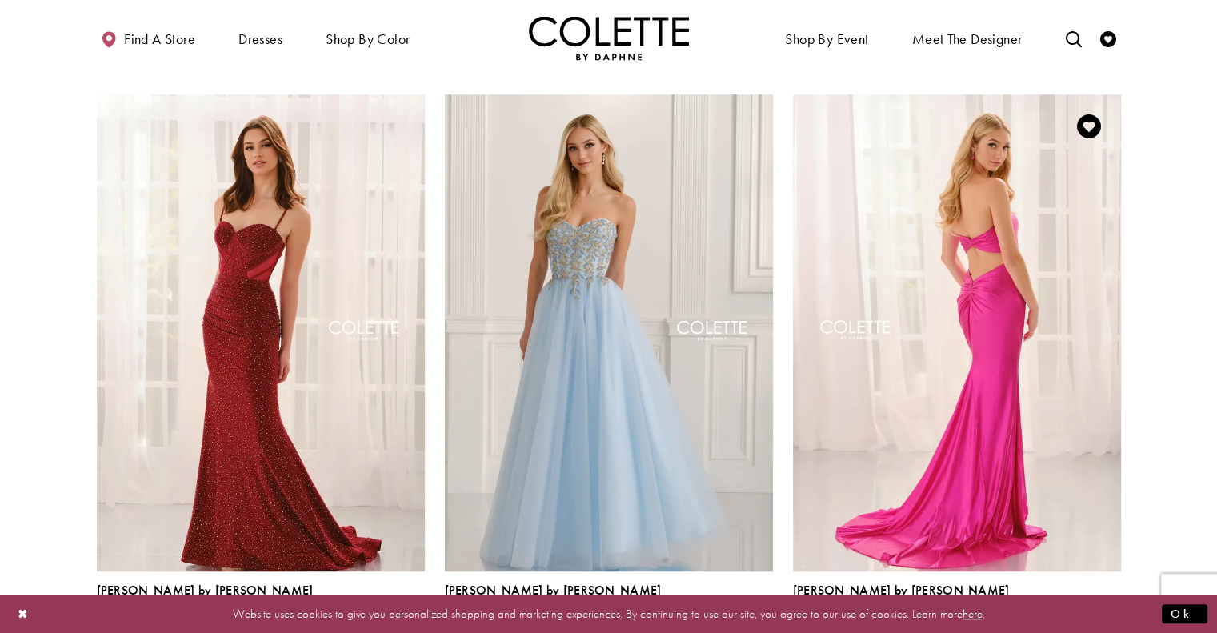
click at [1097, 615] on div "Product List" at bounding box center [1086, 627] width 25 height 25
click at [1111, 614] on polygon "Product List" at bounding box center [1111, 626] width 25 height 25
click at [1097, 615] on div "Product List" at bounding box center [1086, 627] width 25 height 25
click at [1062, 617] on span "Product List" at bounding box center [1062, 626] width 19 height 19
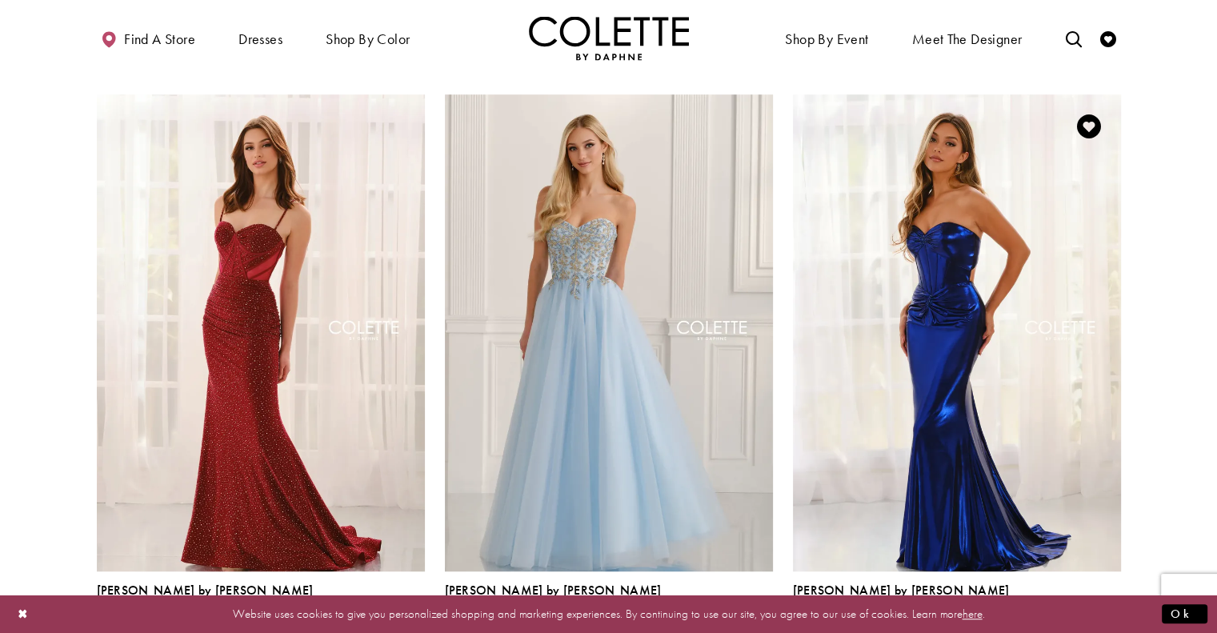
click at [1097, 615] on div "Product List" at bounding box center [1086, 627] width 25 height 25
click at [1095, 617] on span "Product List" at bounding box center [1086, 626] width 19 height 19
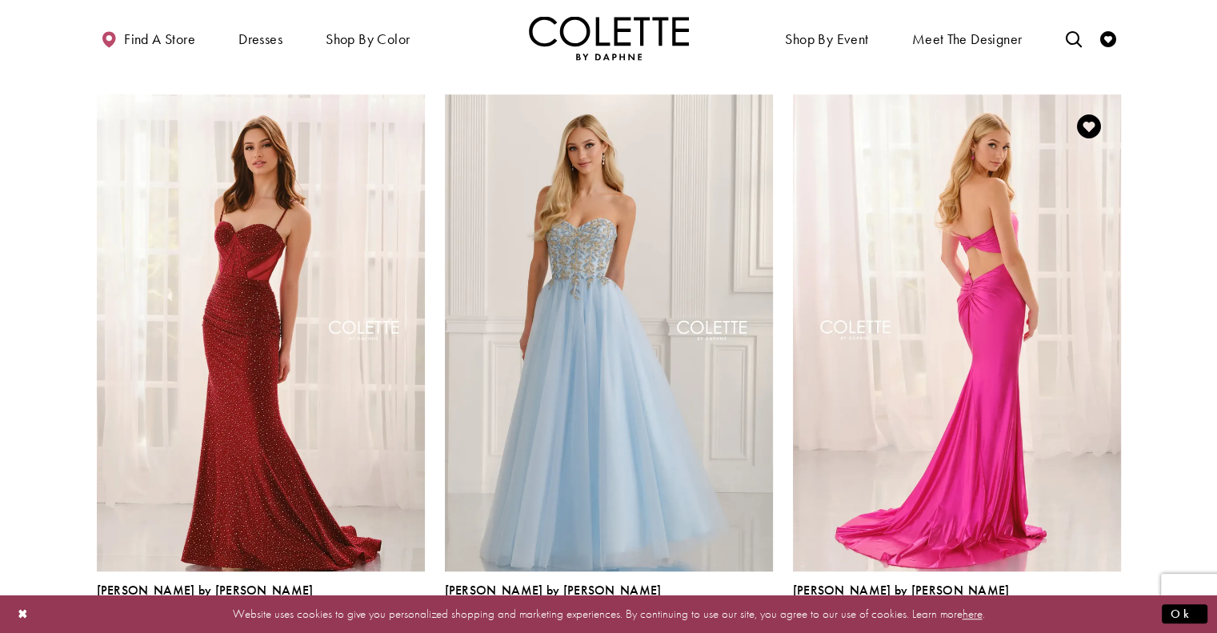
click at [1111, 614] on polygon "Product List" at bounding box center [1111, 626] width 25 height 25
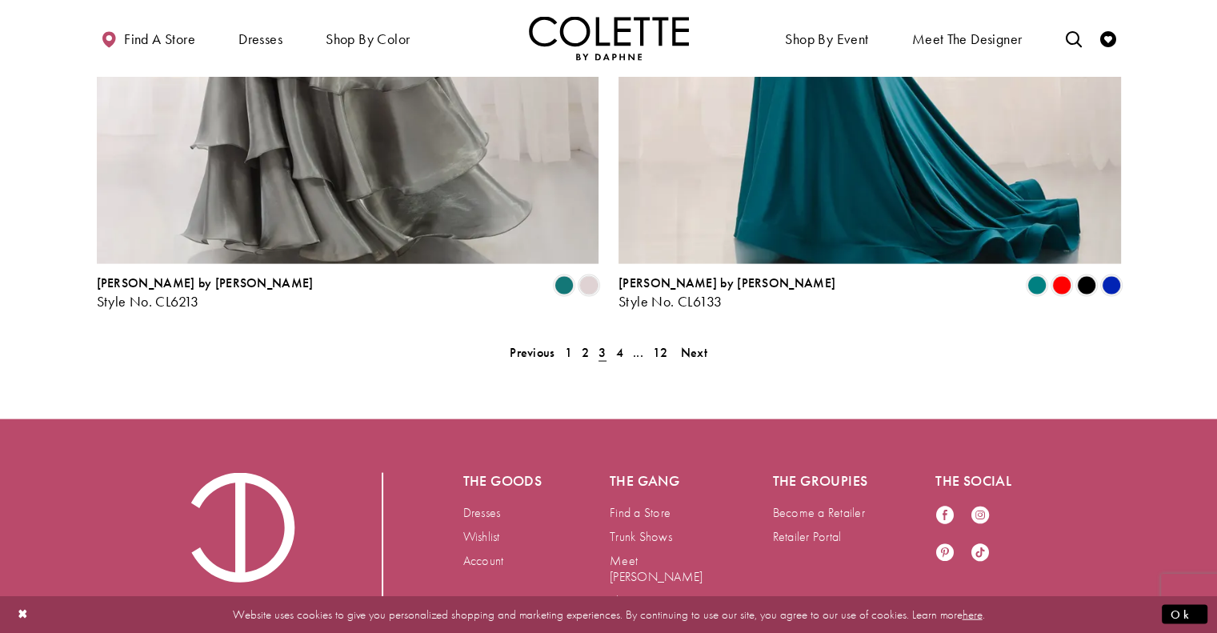
scroll to position [3321, 0]
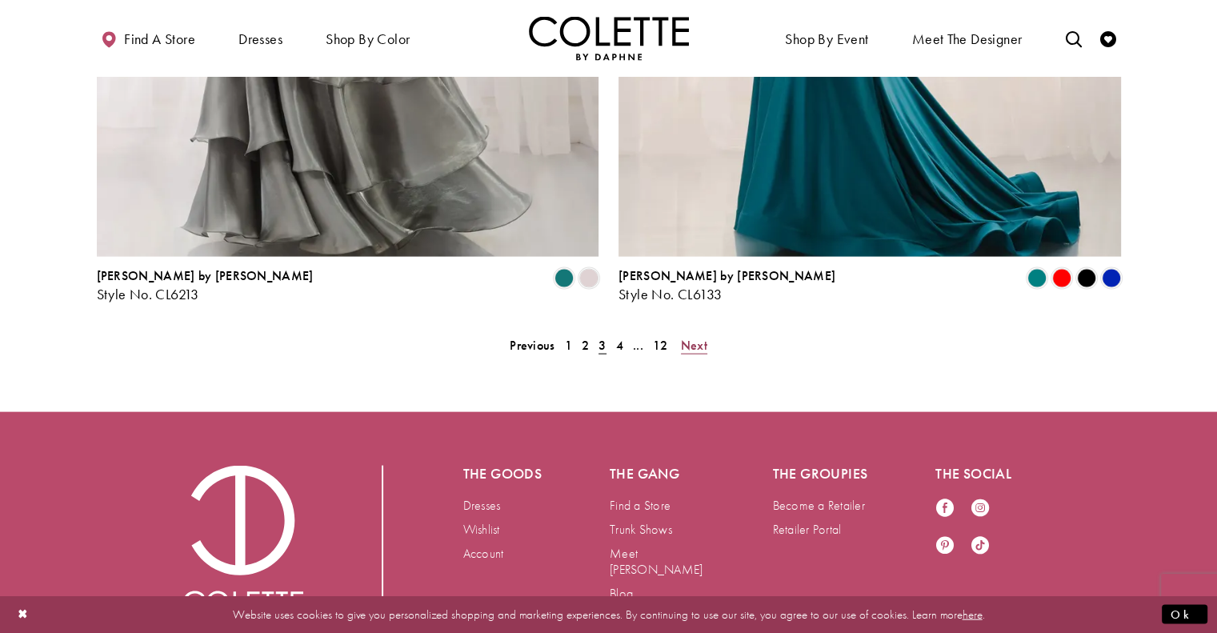
click at [694, 337] on span "Next" at bounding box center [694, 345] width 26 height 17
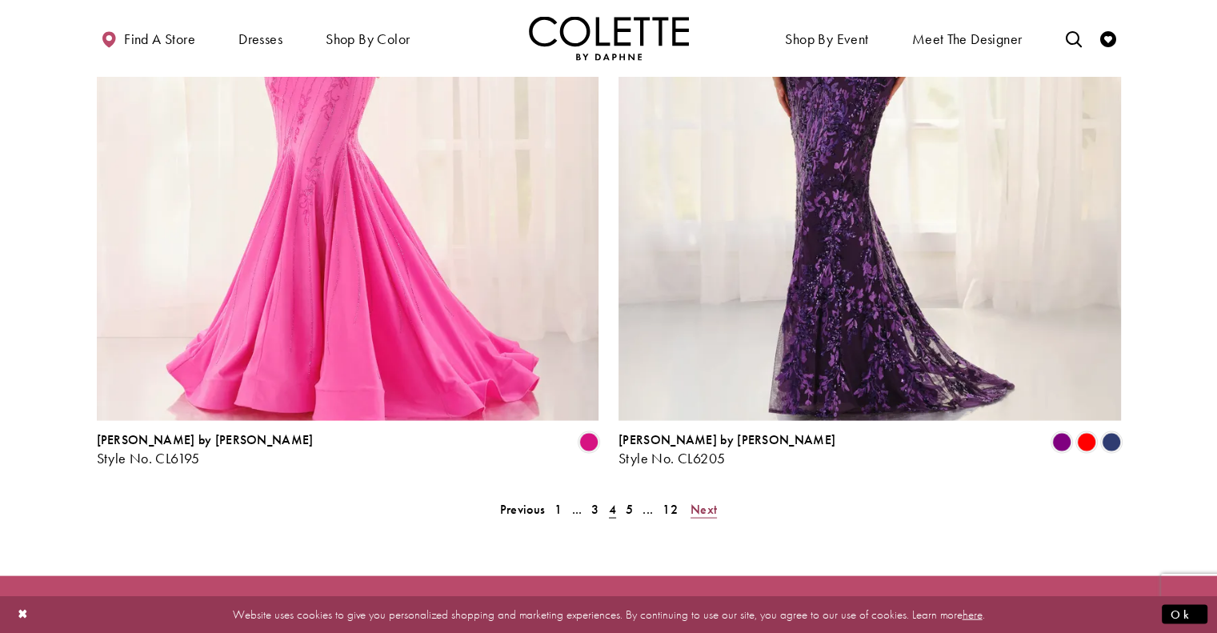
scroll to position [3159, 0]
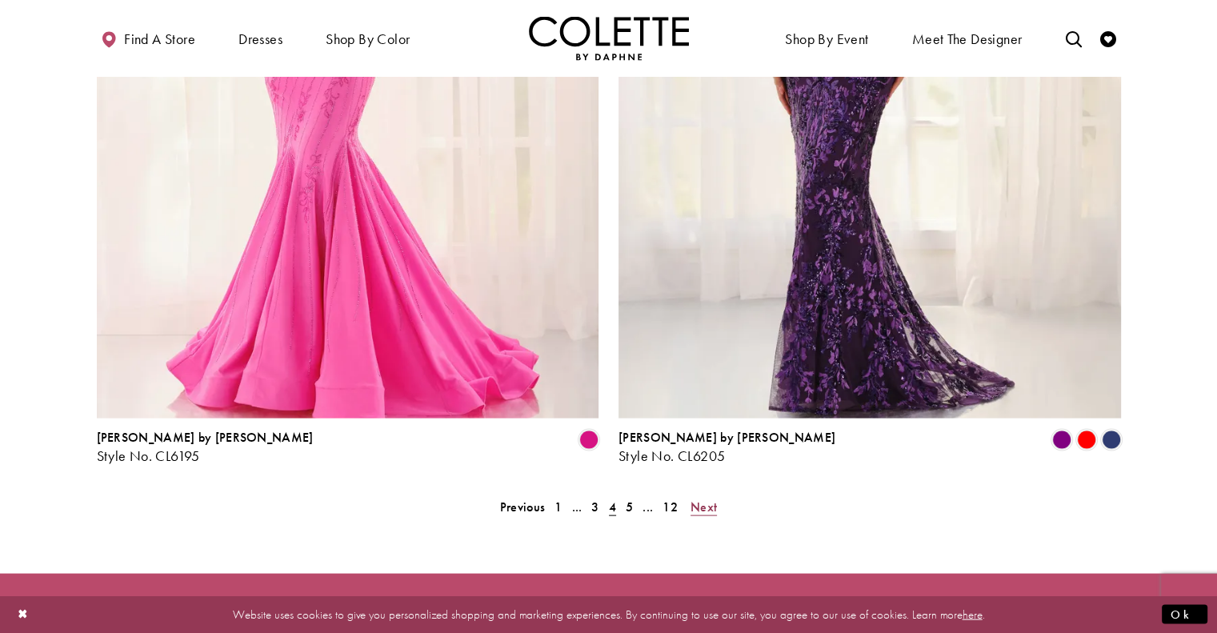
click at [703, 499] on span "Next" at bounding box center [704, 507] width 26 height 17
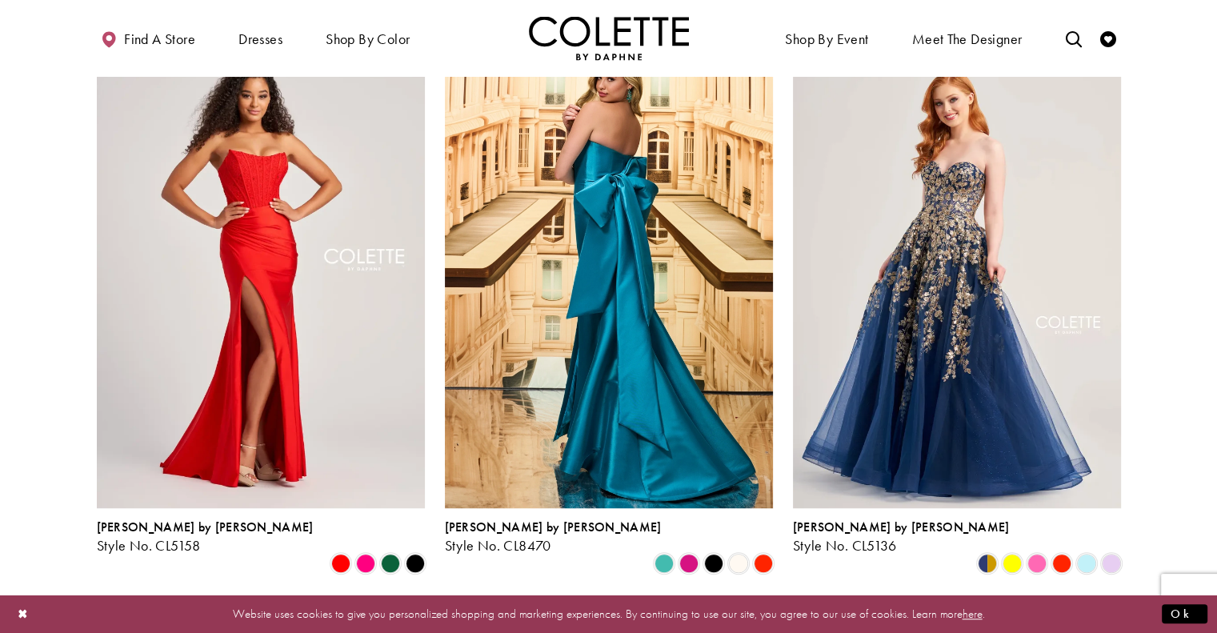
scroll to position [1049, 0]
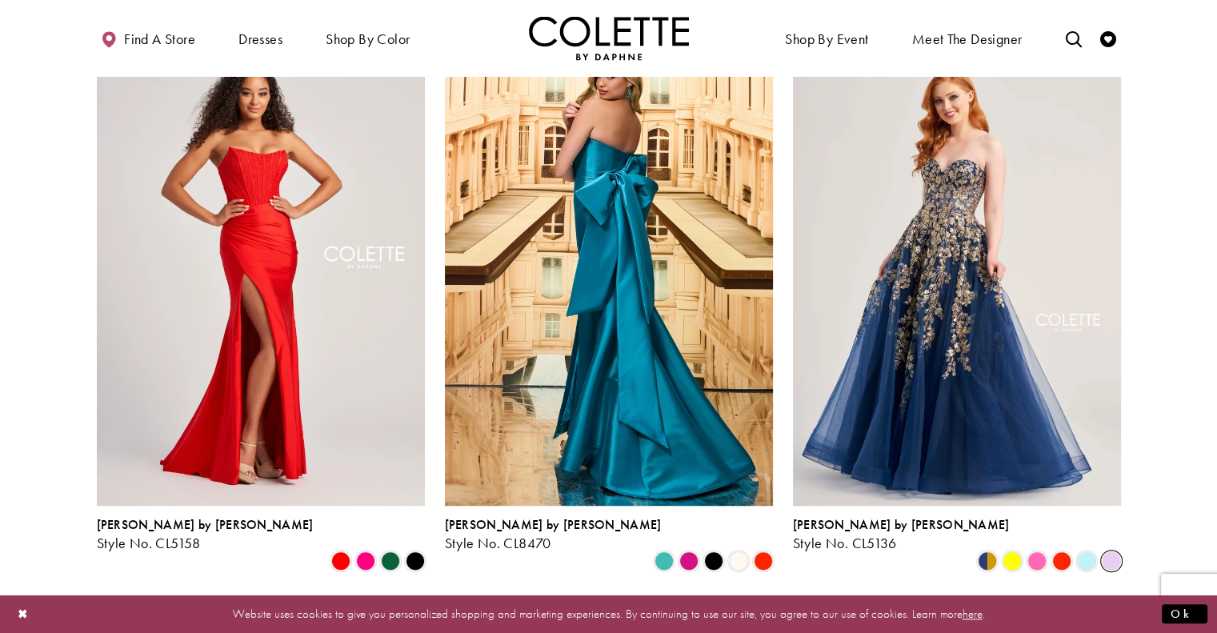
click at [1113, 552] on span "Product List" at bounding box center [1111, 561] width 19 height 19
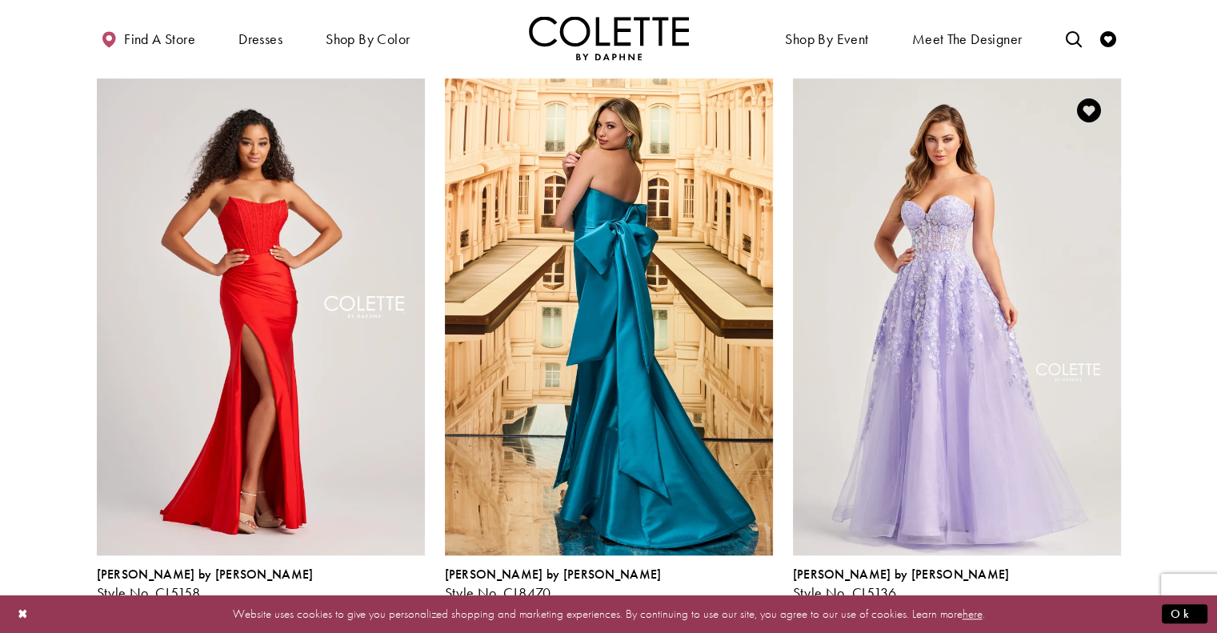
scroll to position [999, 0]
click at [1041, 601] on span "Product List" at bounding box center [1037, 610] width 19 height 19
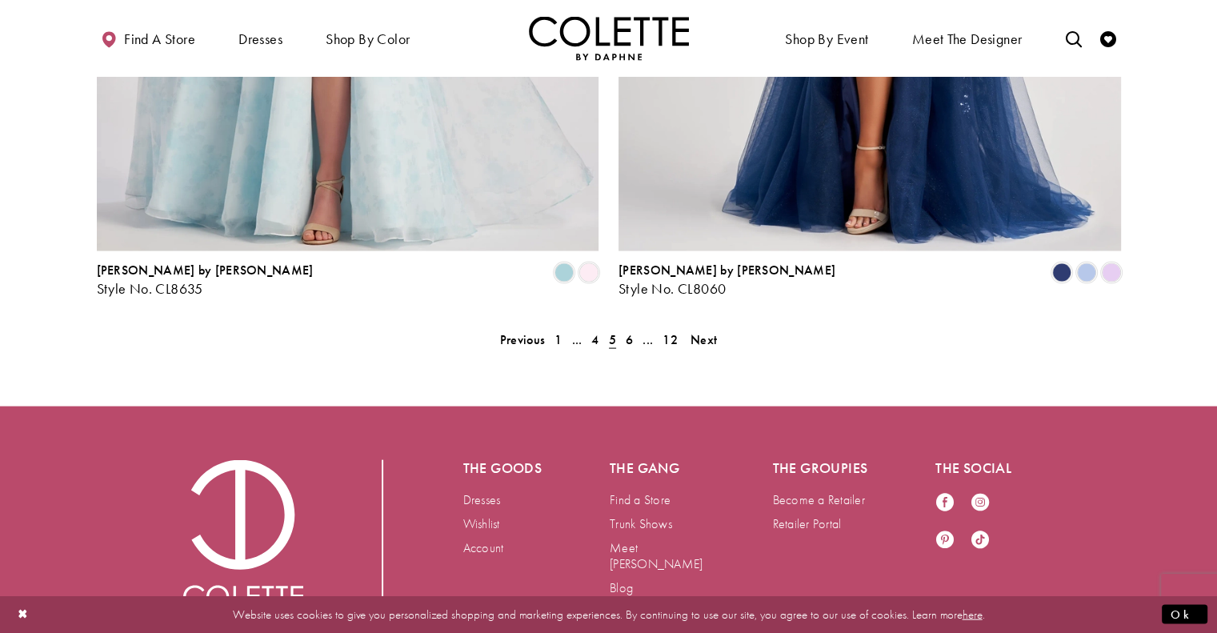
scroll to position [3329, 0]
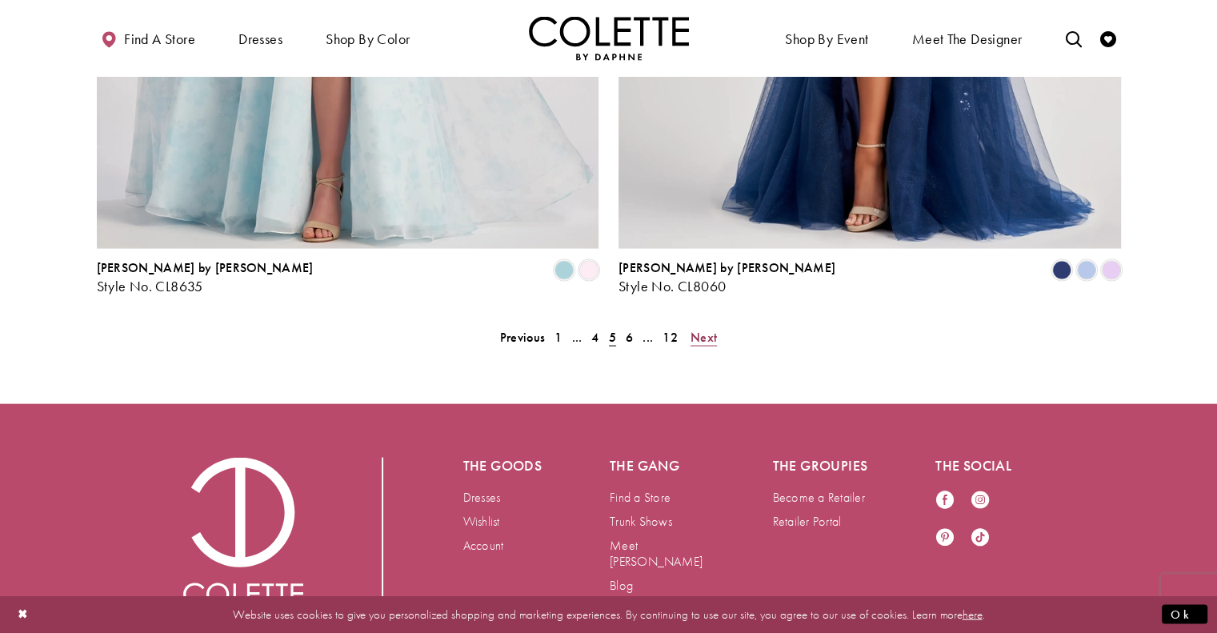
click at [716, 329] on span "Next" at bounding box center [704, 337] width 26 height 17
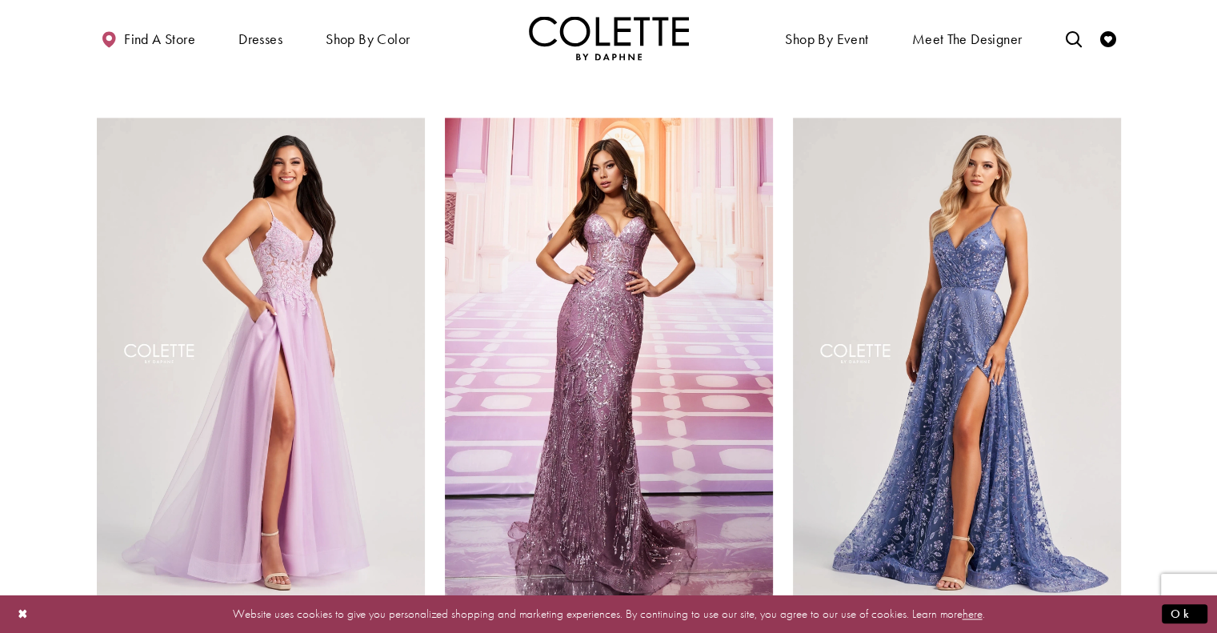
scroll to position [2140, 0]
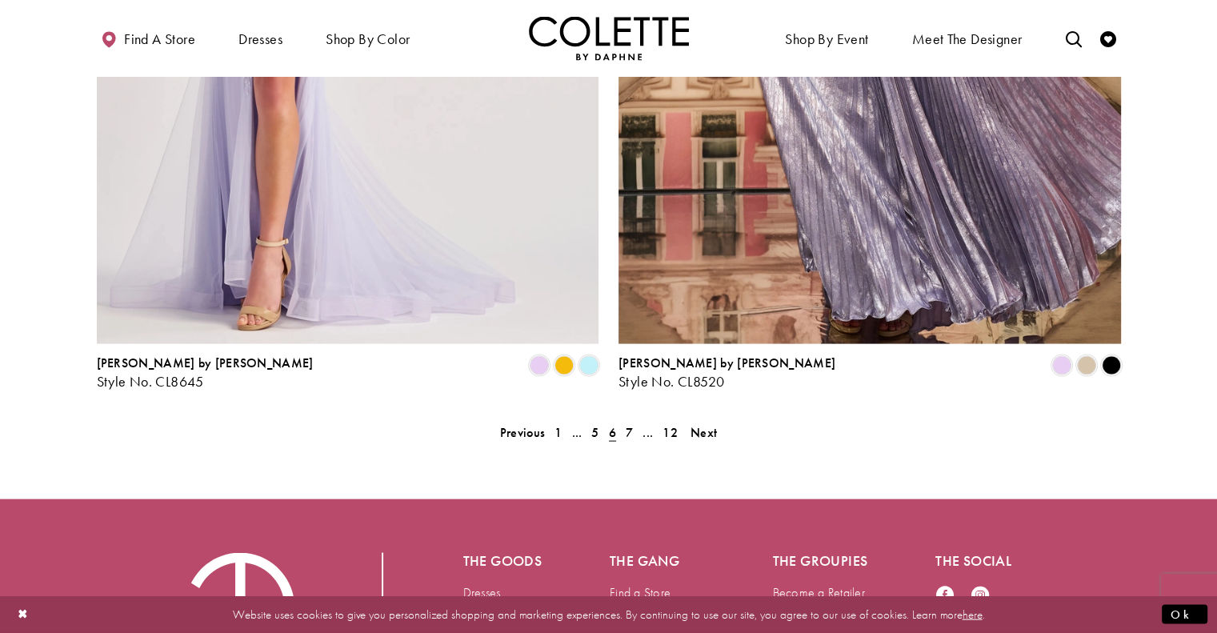
scroll to position [3258, 0]
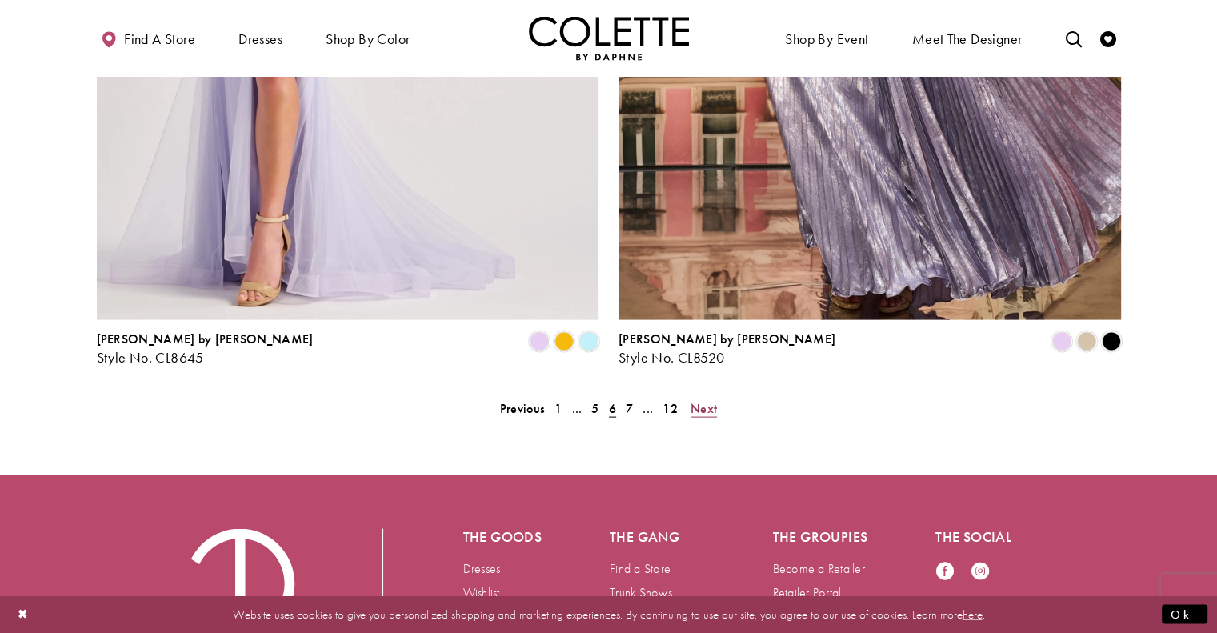
click at [721, 397] on link "Next" at bounding box center [704, 408] width 36 height 23
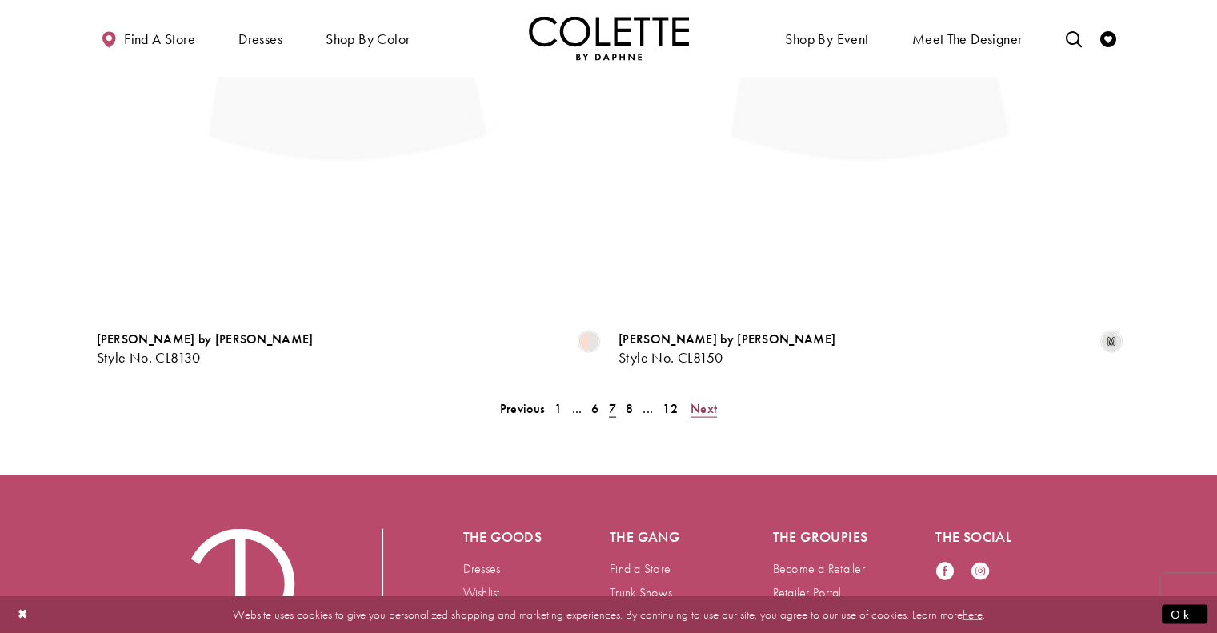
scroll to position [411, 0]
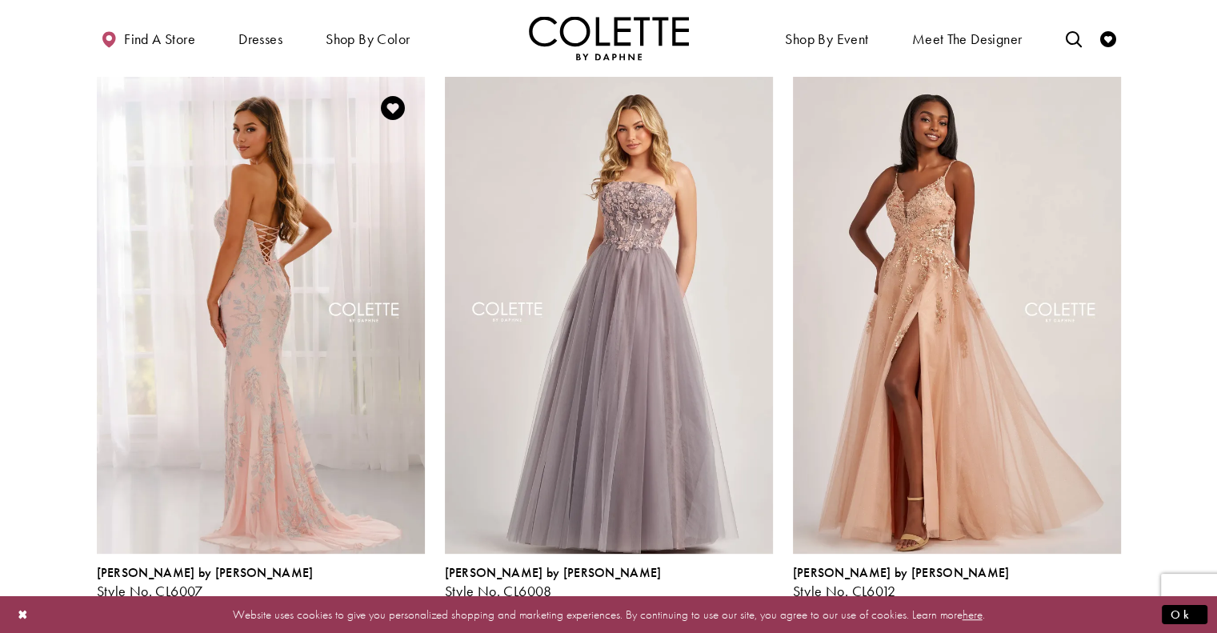
click at [220, 416] on img "Visit Colette by Daphne Style No. CL6007 Page" at bounding box center [261, 314] width 328 height 477
click at [349, 330] on img "Visit Colette by Daphne Style No. CL6007 Page" at bounding box center [261, 314] width 328 height 477
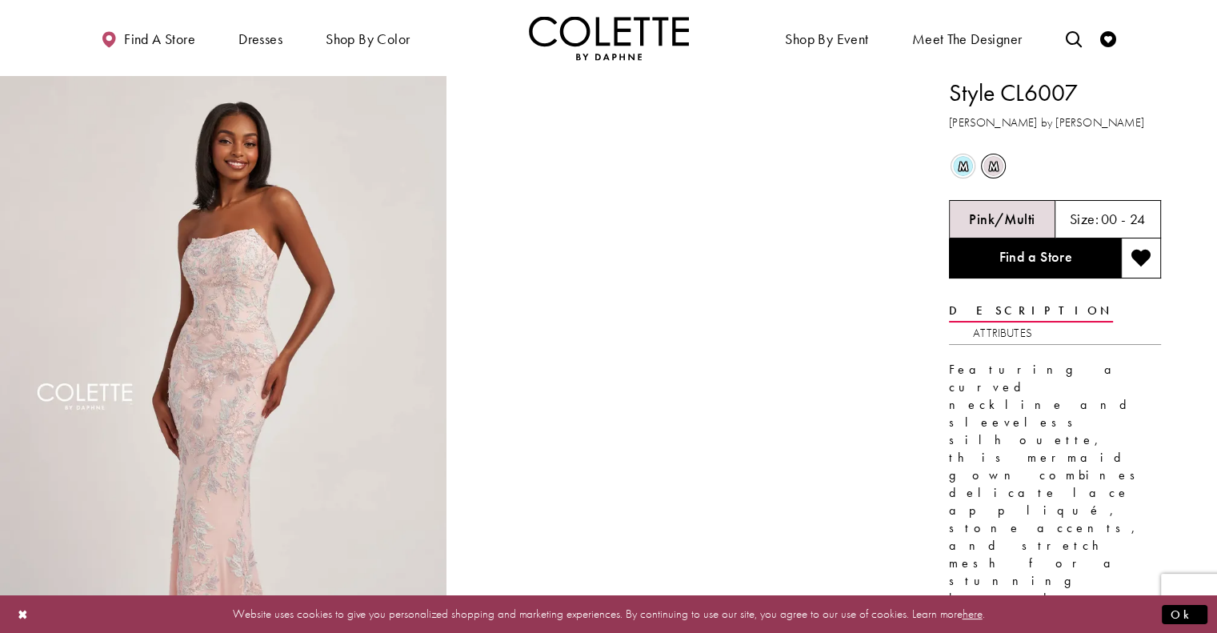
click at [972, 170] on span "m" at bounding box center [963, 166] width 20 height 20
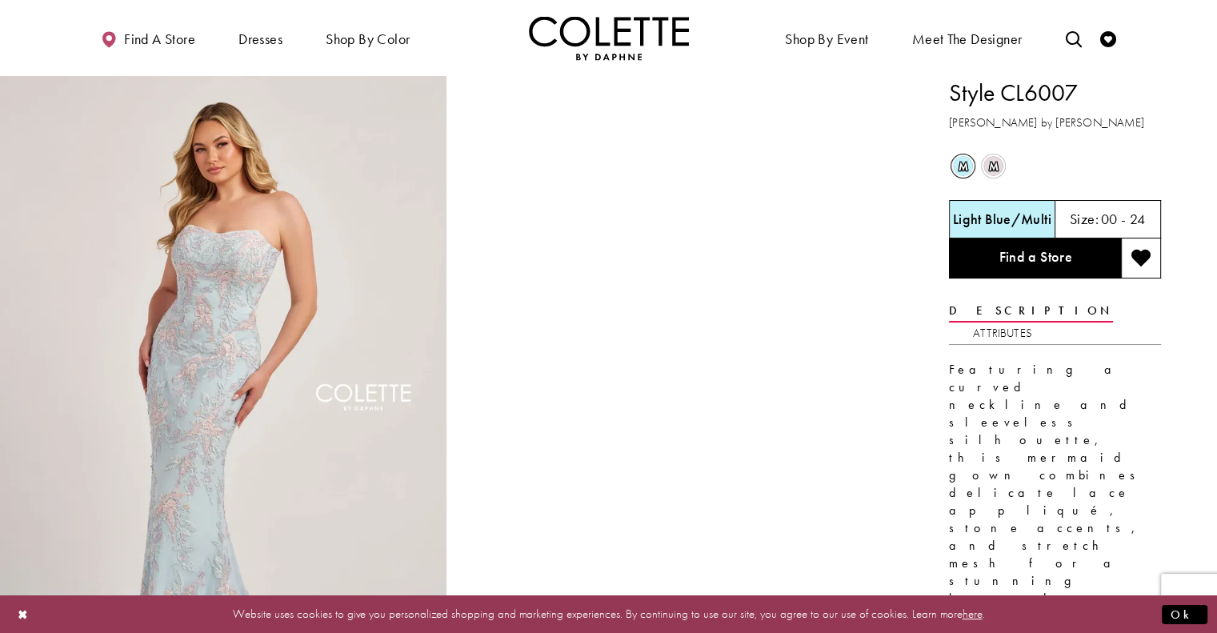
click at [999, 166] on span "m" at bounding box center [994, 166] width 20 height 20
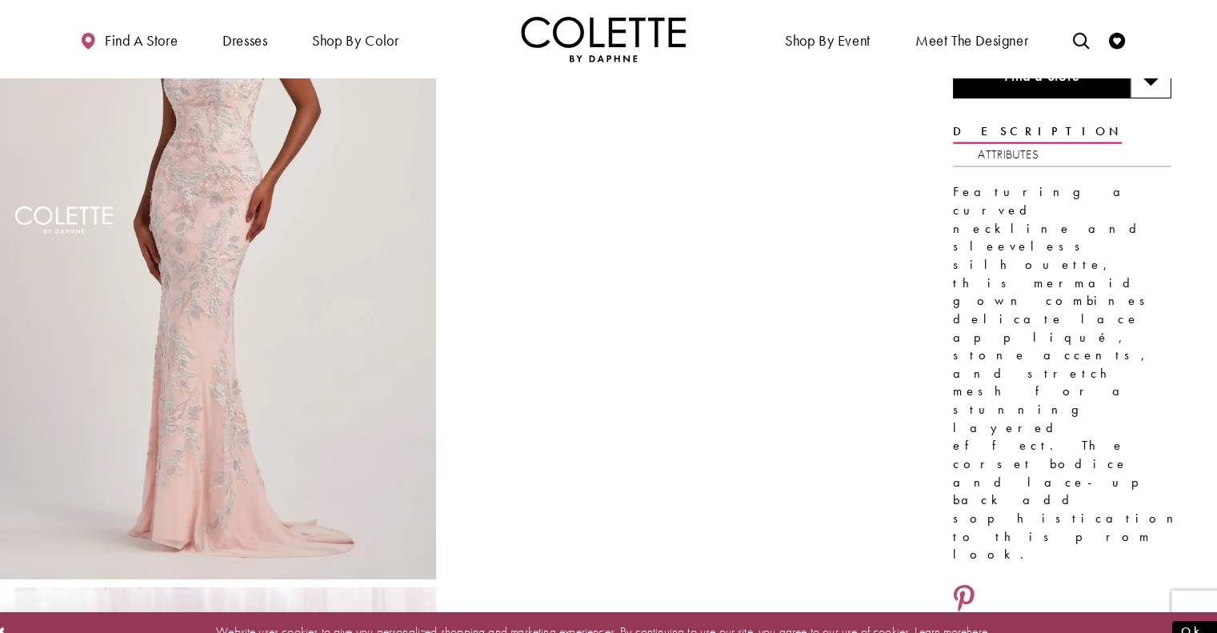
scroll to position [175, 0]
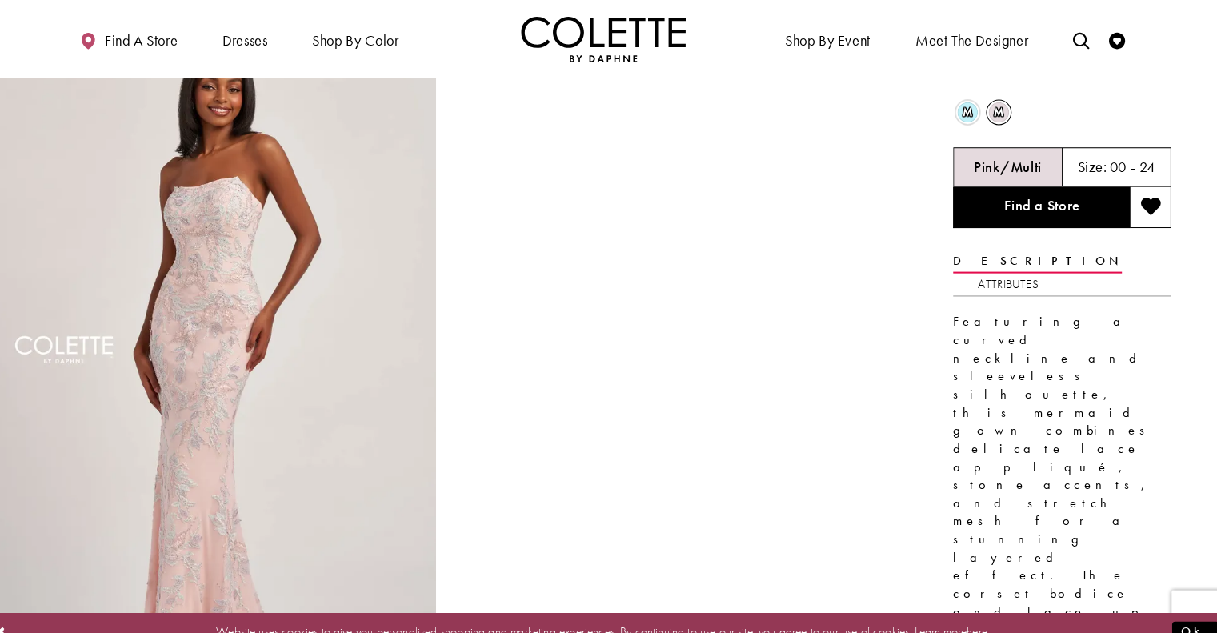
click at [967, 109] on span "m" at bounding box center [963, 109] width 20 height 20
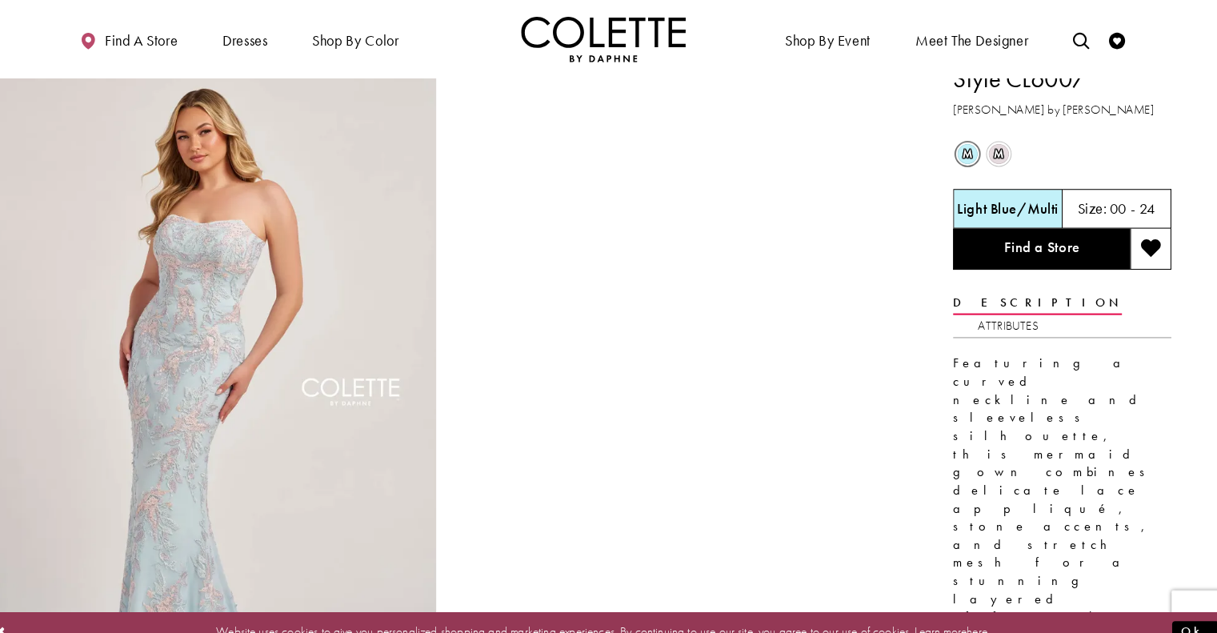
scroll to position [0, 0]
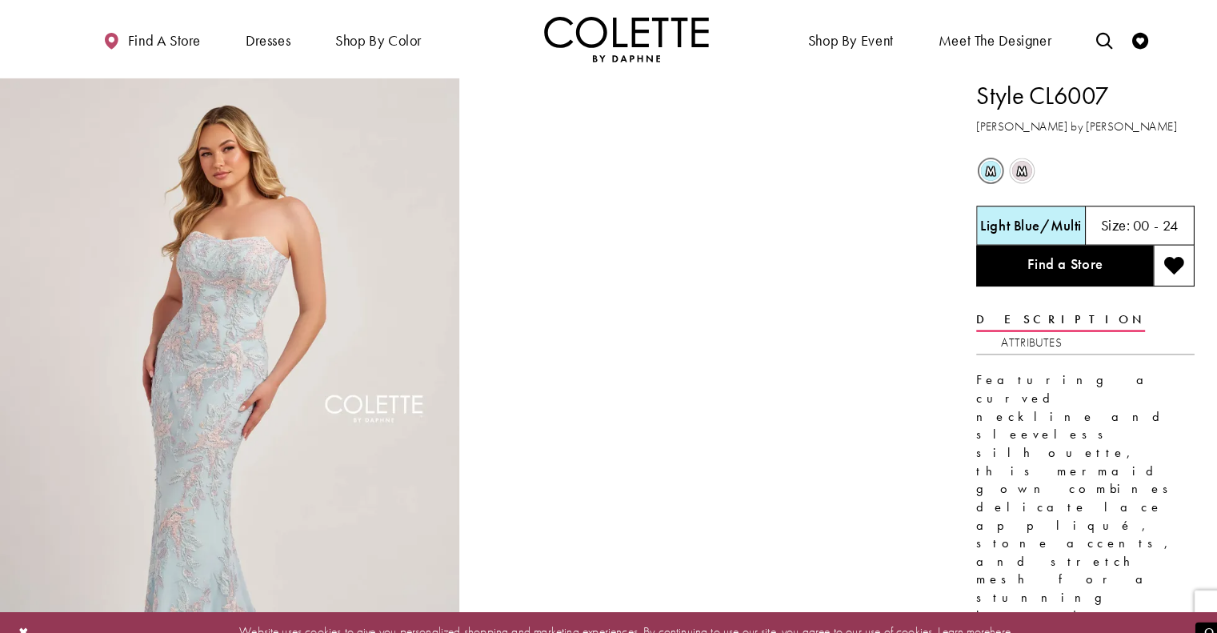
drag, startPoint x: 1097, startPoint y: 97, endPoint x: 946, endPoint y: 89, distance: 150.7
copy h1 "Style CL6007"
